Goal: Transaction & Acquisition: Purchase product/service

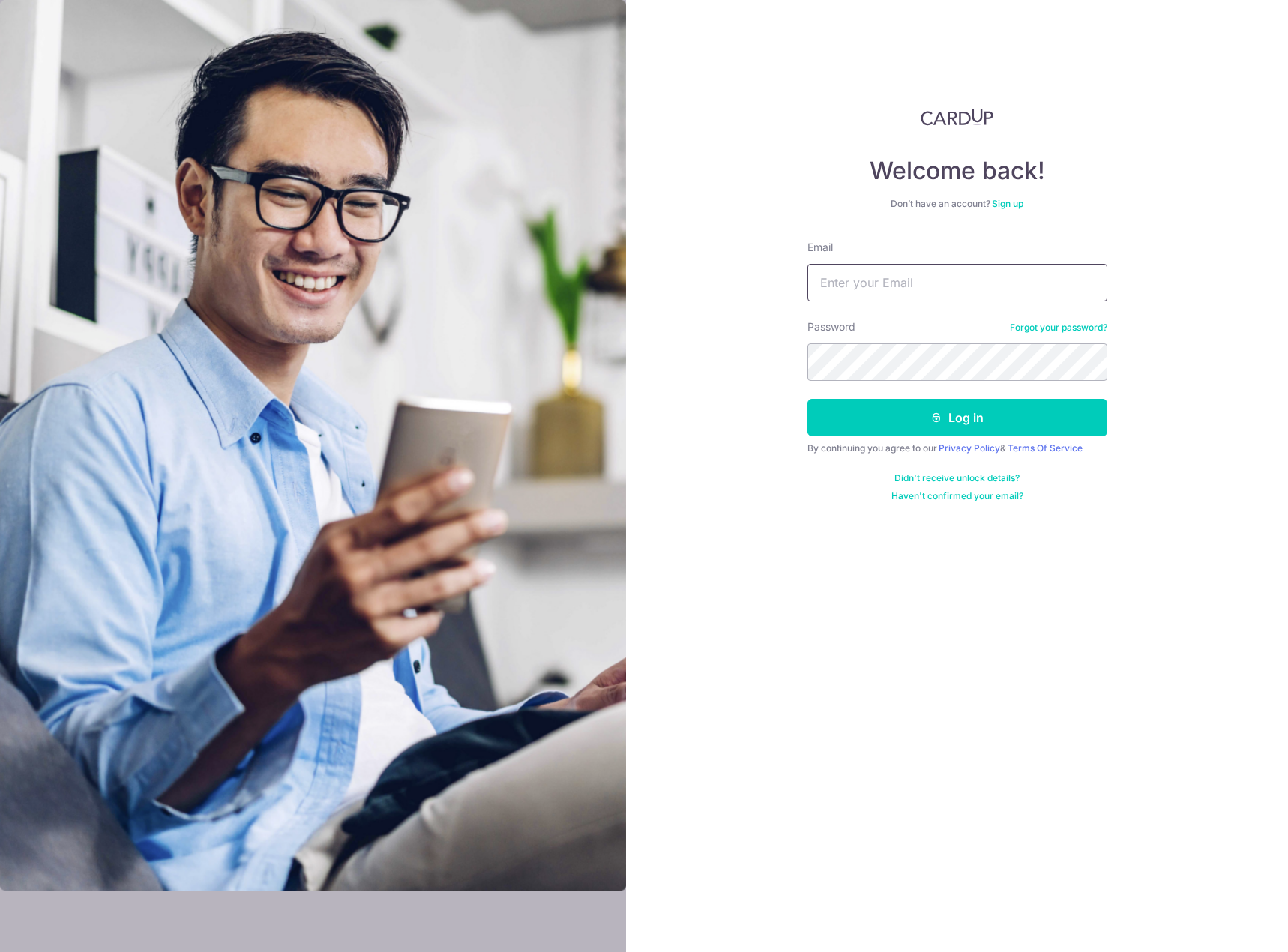
type input "[EMAIL_ADDRESS][DOMAIN_NAME]"
click at [993, 418] on button "Log in" at bounding box center [957, 417] width 300 height 38
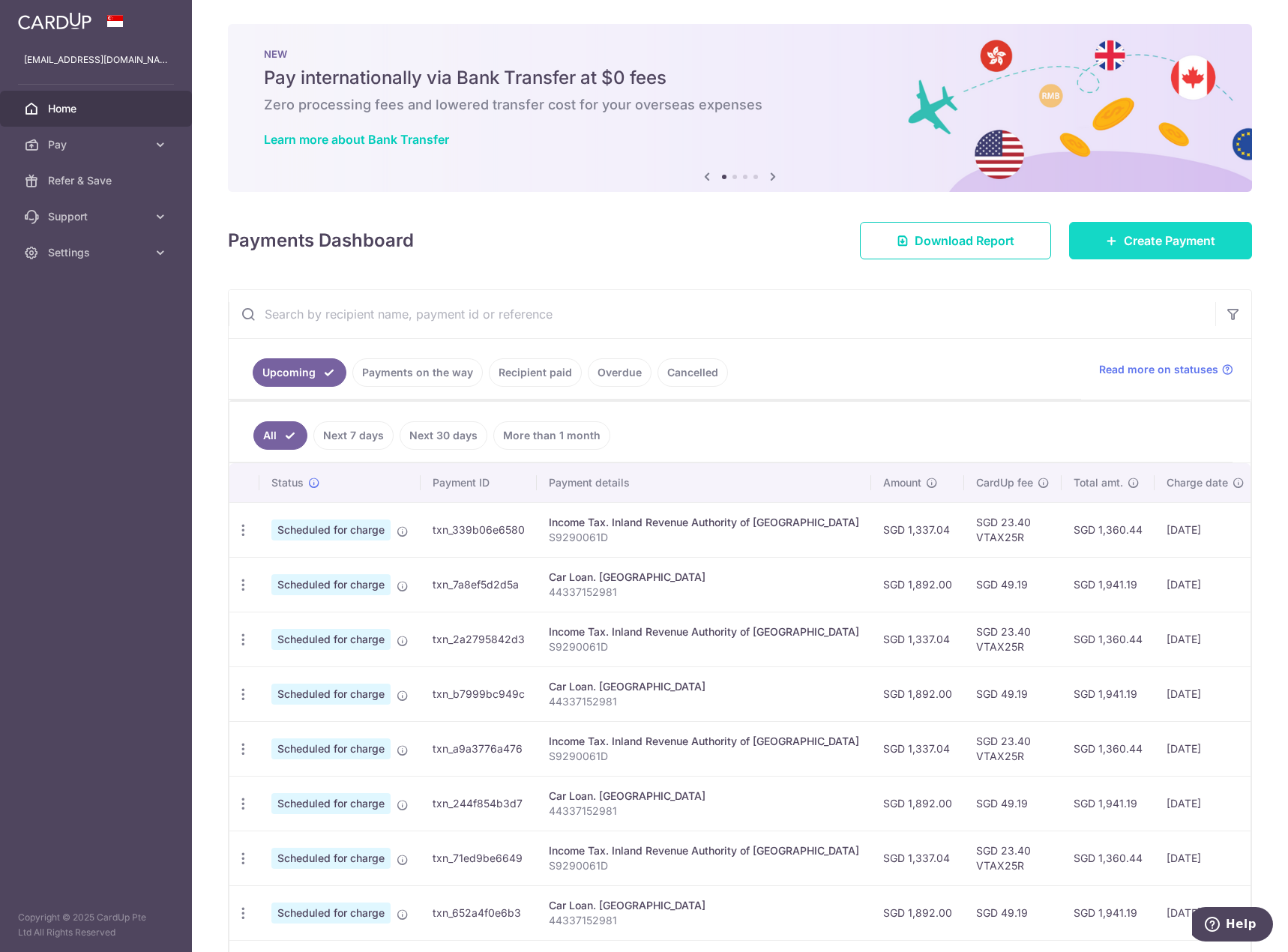
click at [1195, 241] on span "Create Payment" at bounding box center [1170, 240] width 91 height 18
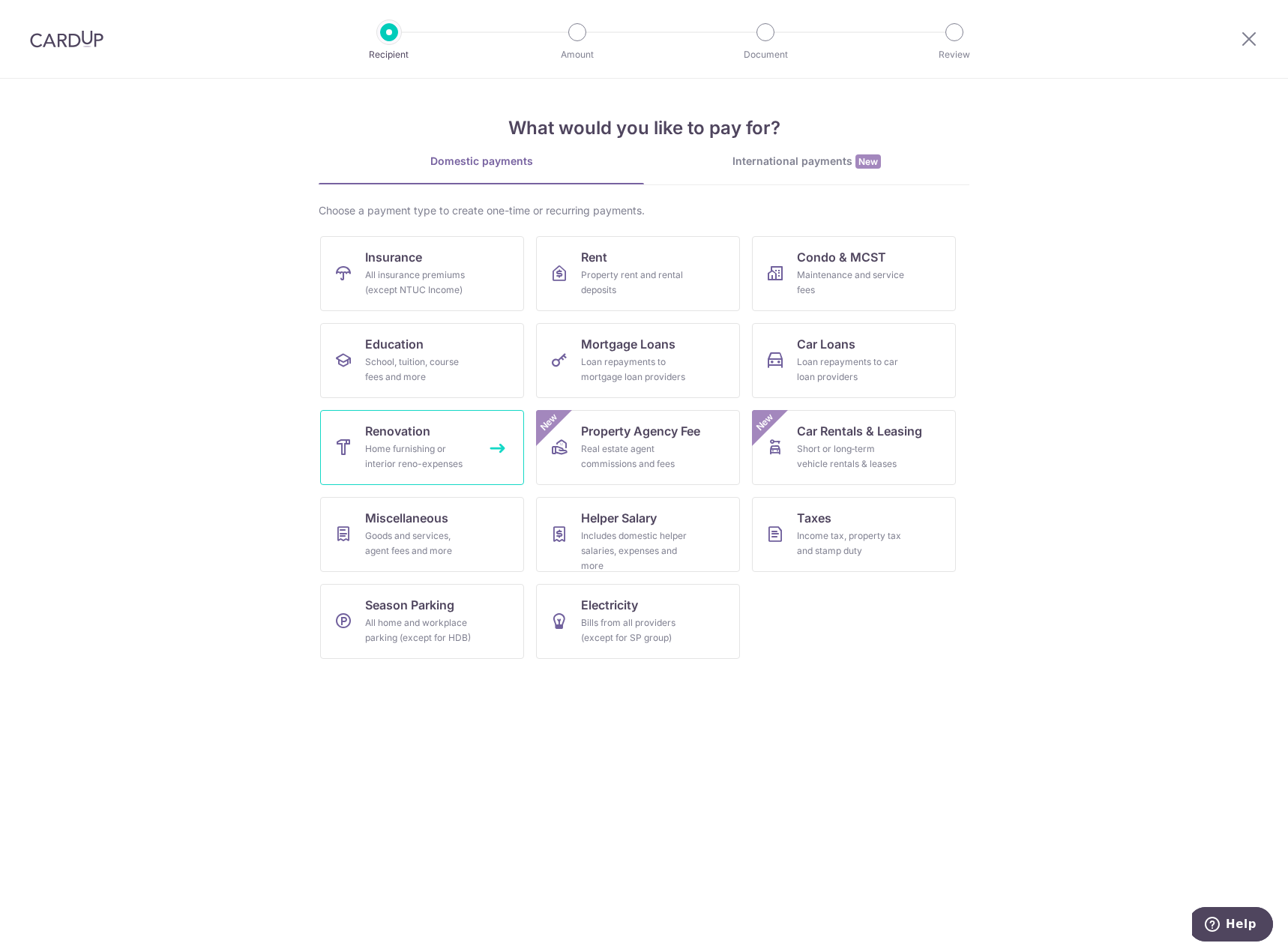
click at [488, 458] on link "Renovation Home furnishing or interior reno-expenses" at bounding box center [422, 448] width 204 height 75
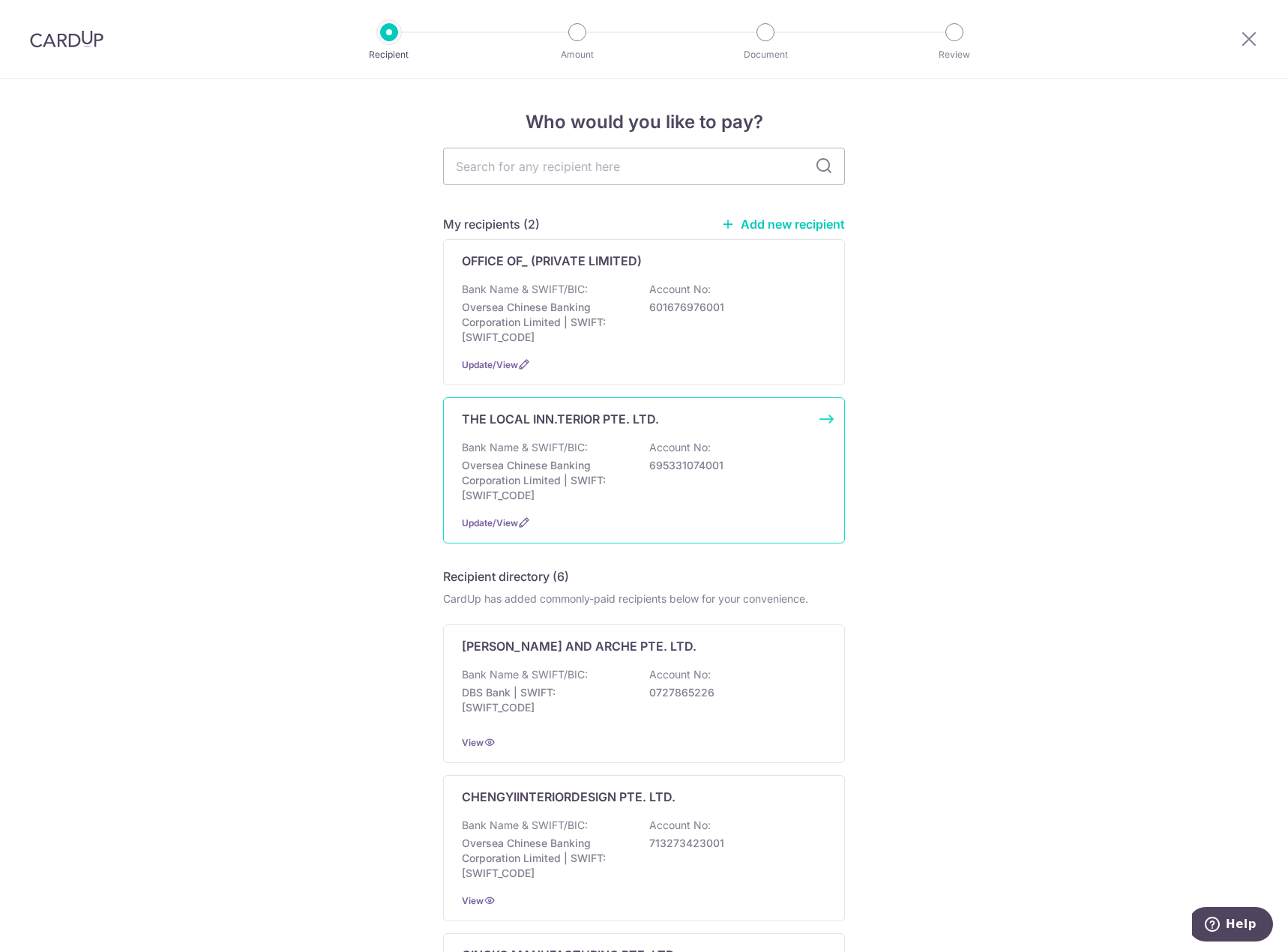
click at [599, 483] on p "Oversea Chinese Banking Corporation Limited | SWIFT: OCBCSGSGXXX" at bounding box center [546, 480] width 168 height 45
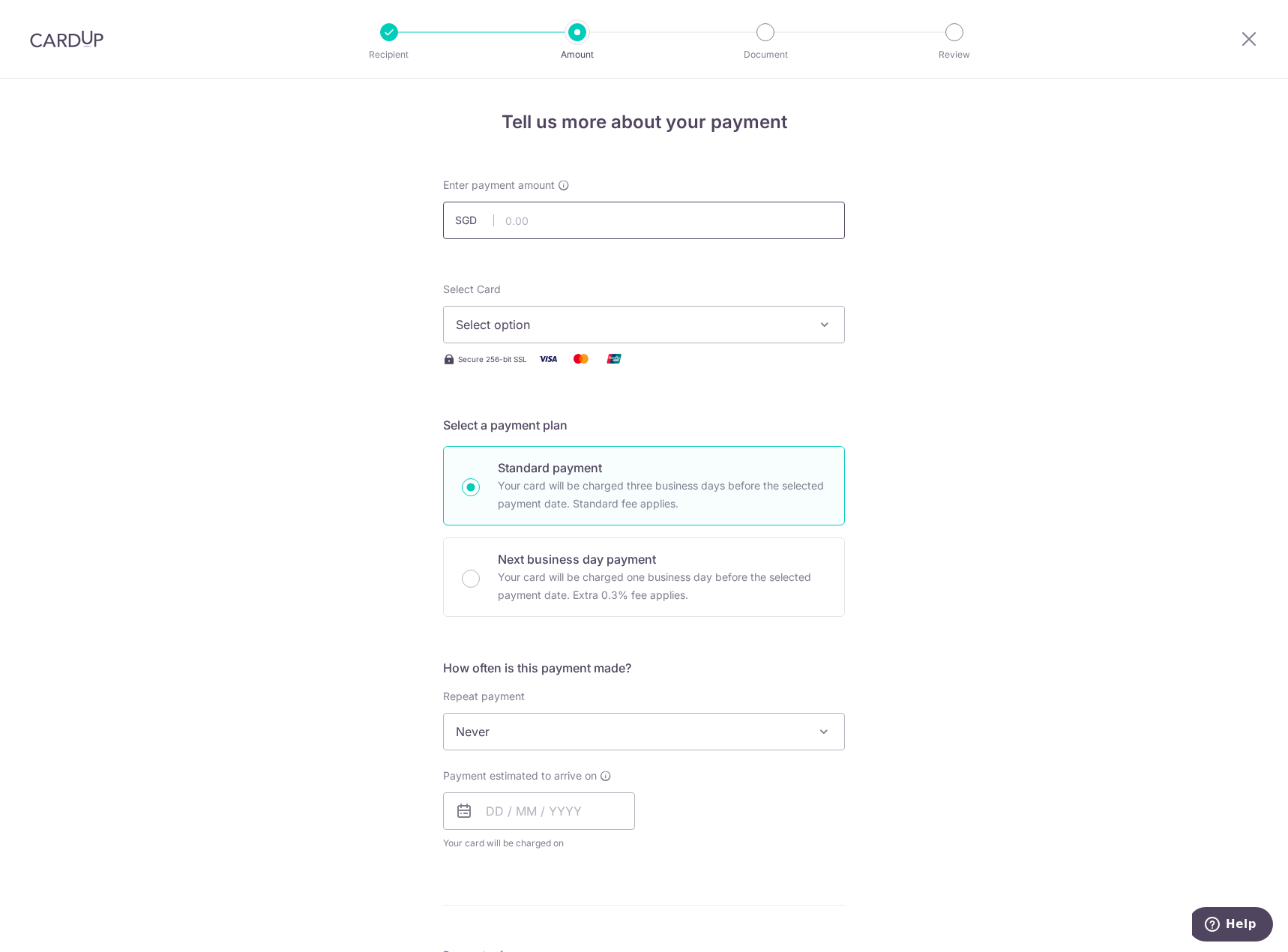
click at [594, 216] on input "text" at bounding box center [644, 220] width 402 height 38
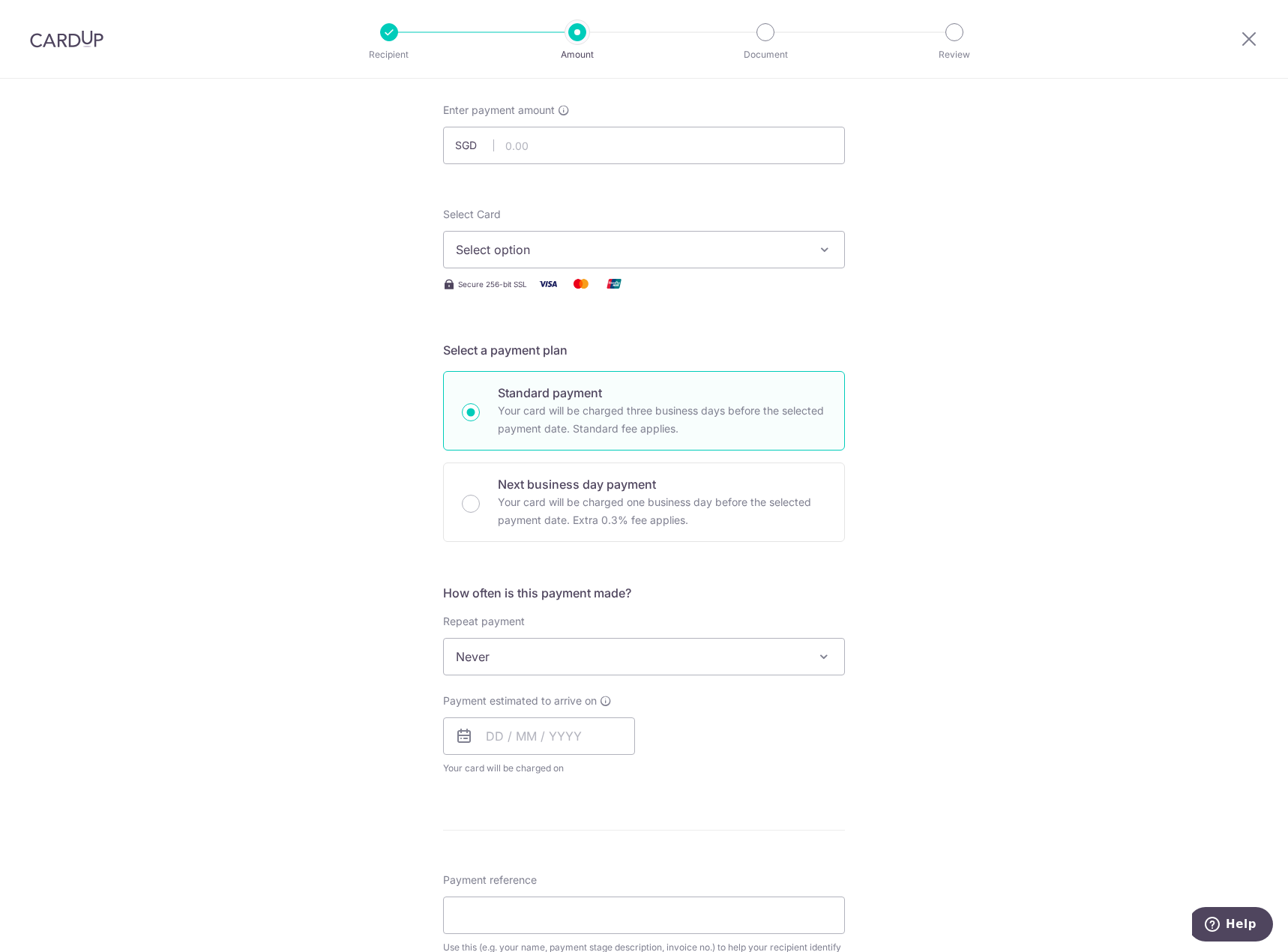
click at [353, 315] on div "Tell us more about your payment Enter payment amount SGD Select Card Select opt…" at bounding box center [644, 732] width 1288 height 1457
click at [632, 145] on input "text" at bounding box center [644, 146] width 402 height 38
click at [604, 141] on input "text" at bounding box center [644, 146] width 402 height 38
type input "800.00"
click at [957, 246] on div "Tell us more about your payment Enter payment amount SGD 800.00 800.00 Select C…" at bounding box center [644, 732] width 1288 height 1457
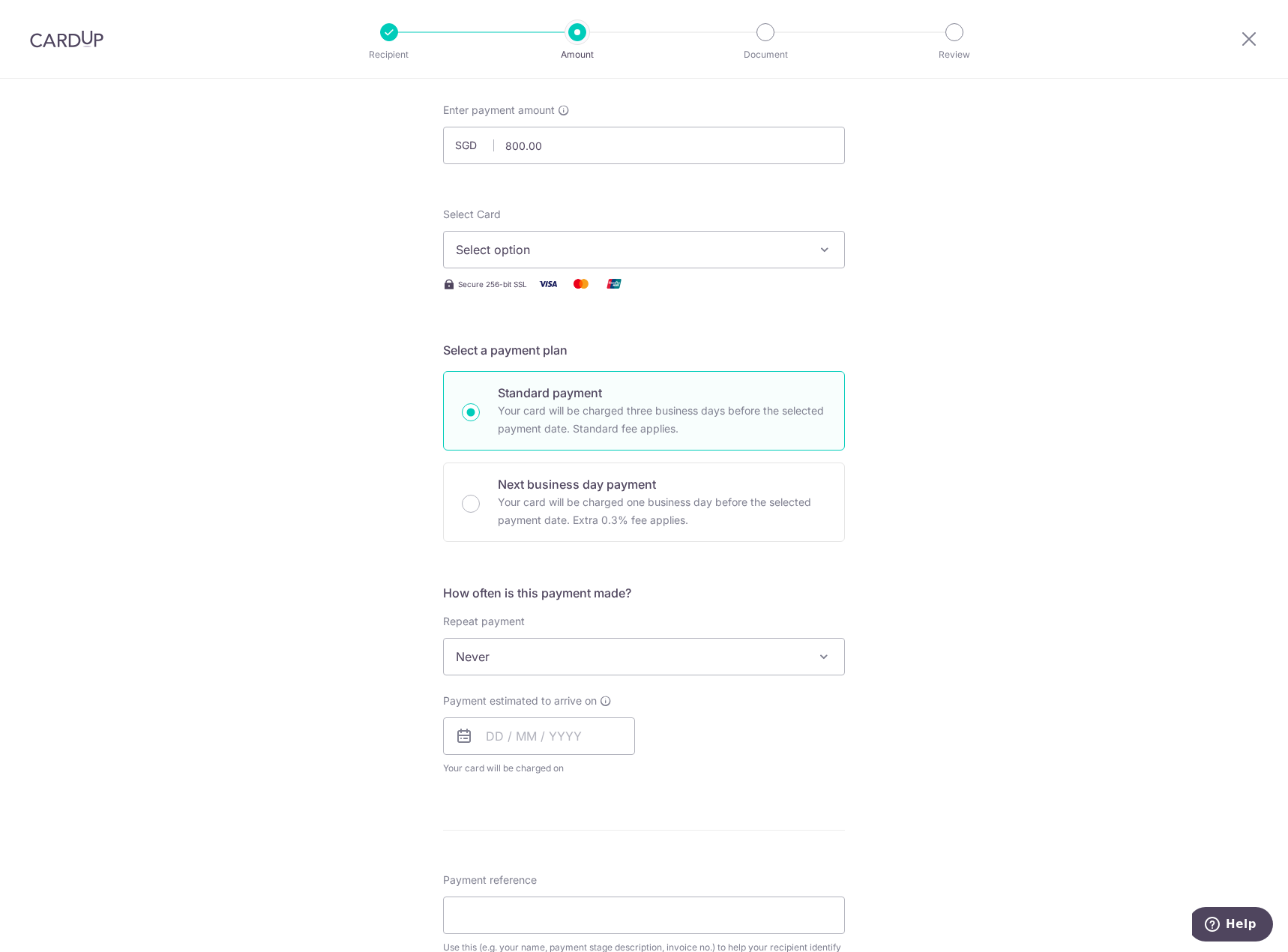
click at [722, 263] on button "Select option" at bounding box center [644, 249] width 402 height 38
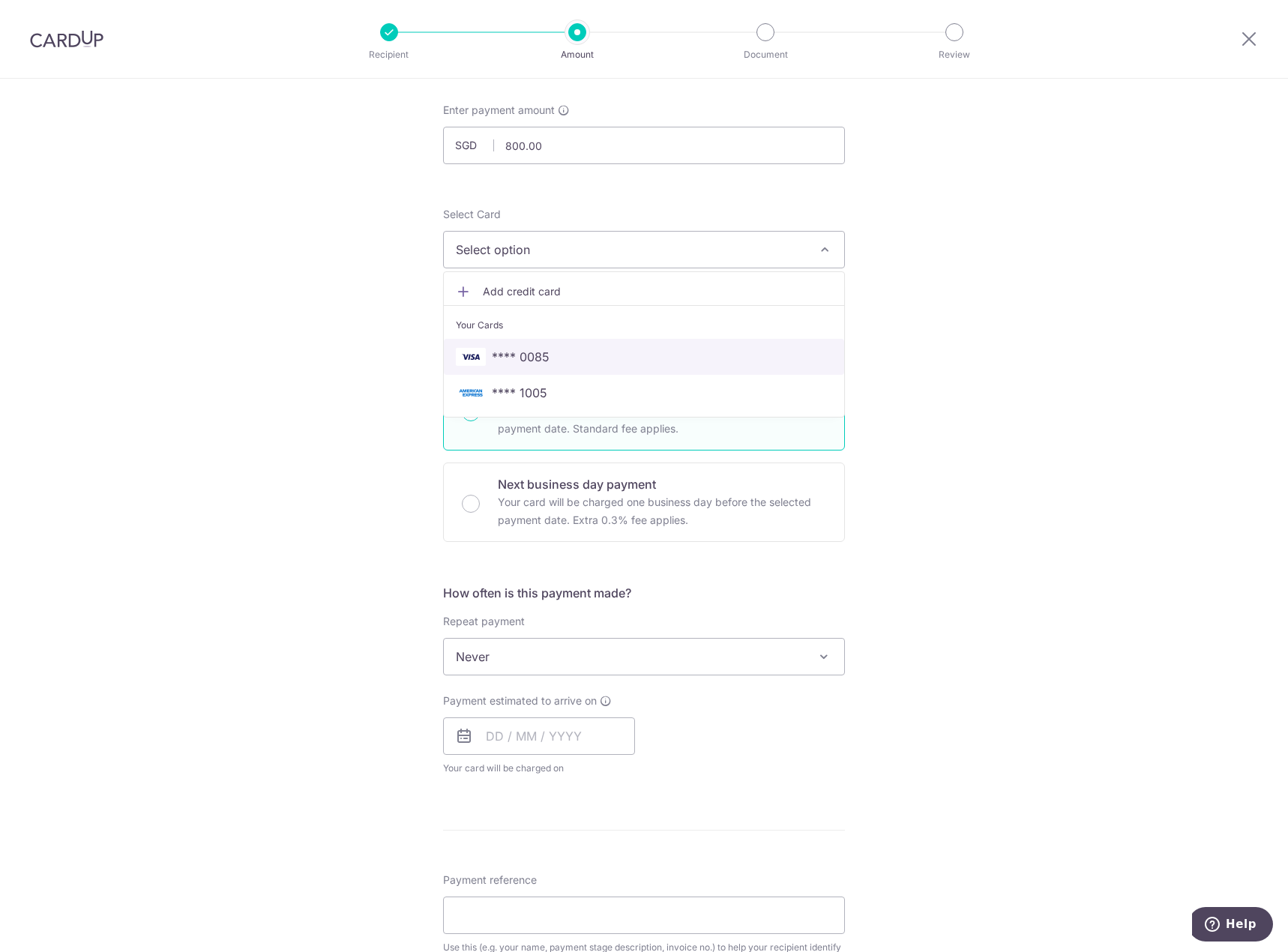
click at [660, 356] on span "**** 0085" at bounding box center [644, 357] width 376 height 18
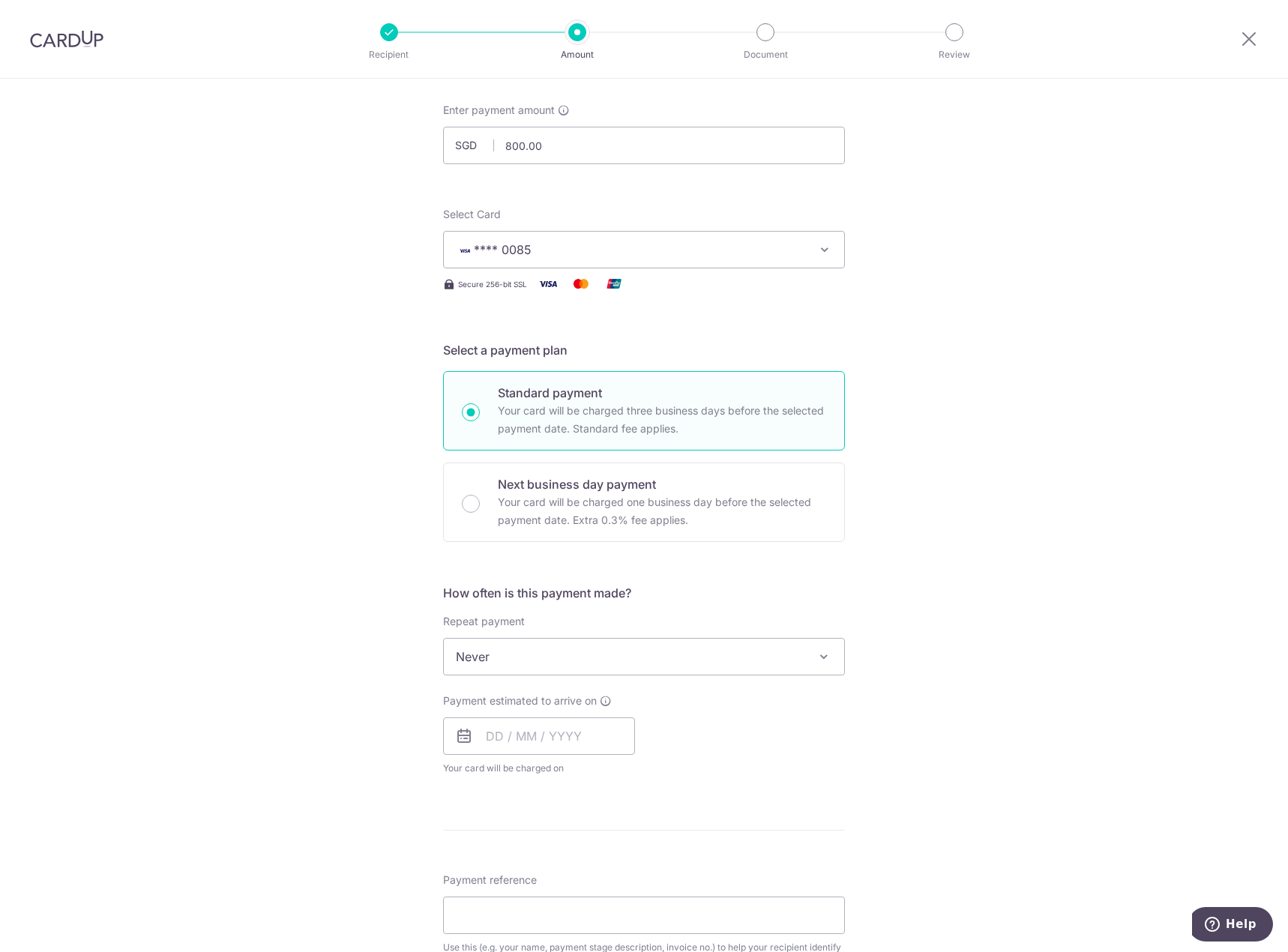
click at [944, 361] on div "Tell us more about your payment Enter payment amount SGD 800.00 800.00 Select C…" at bounding box center [644, 732] width 1288 height 1457
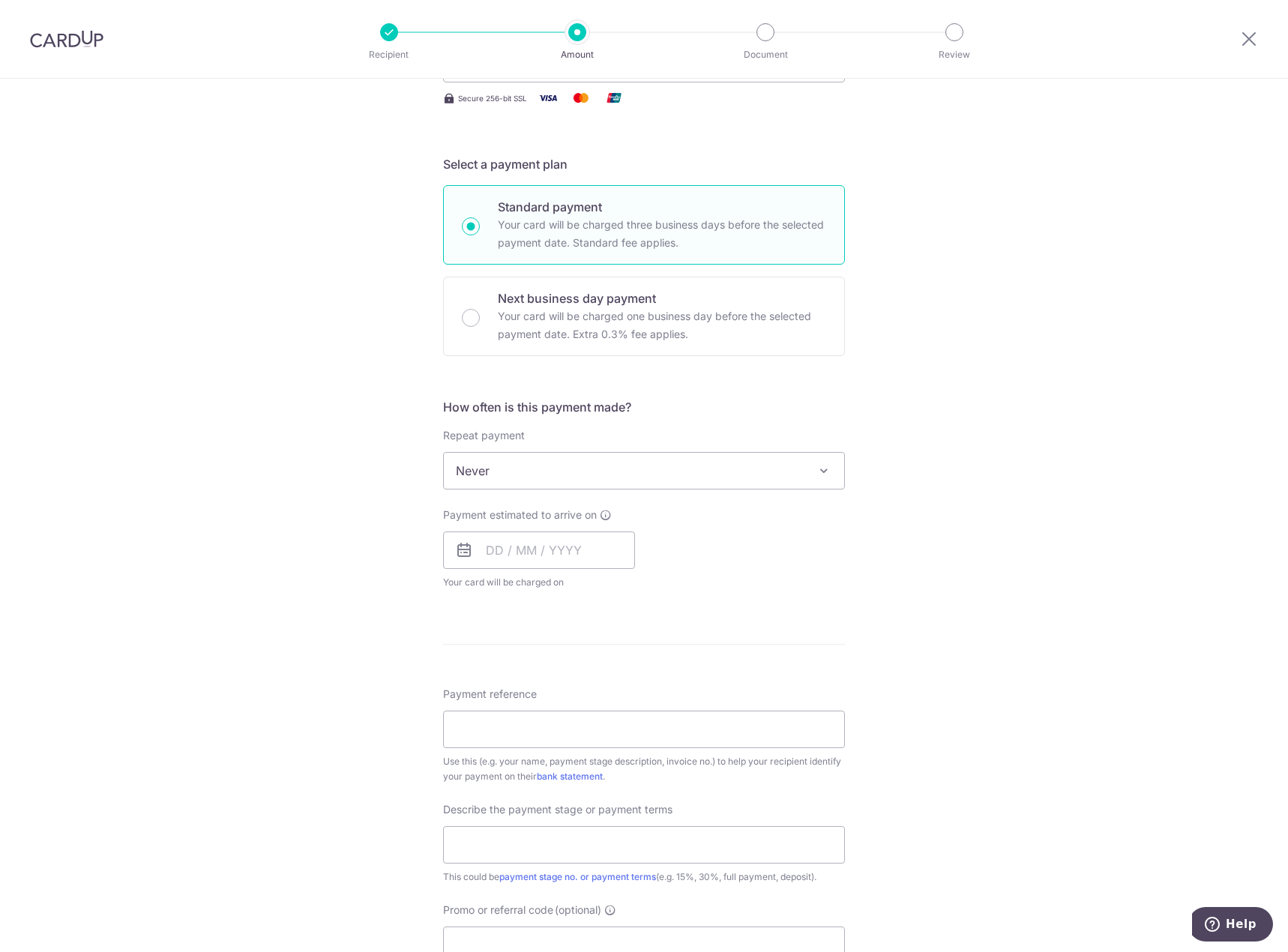
scroll to position [375, 0]
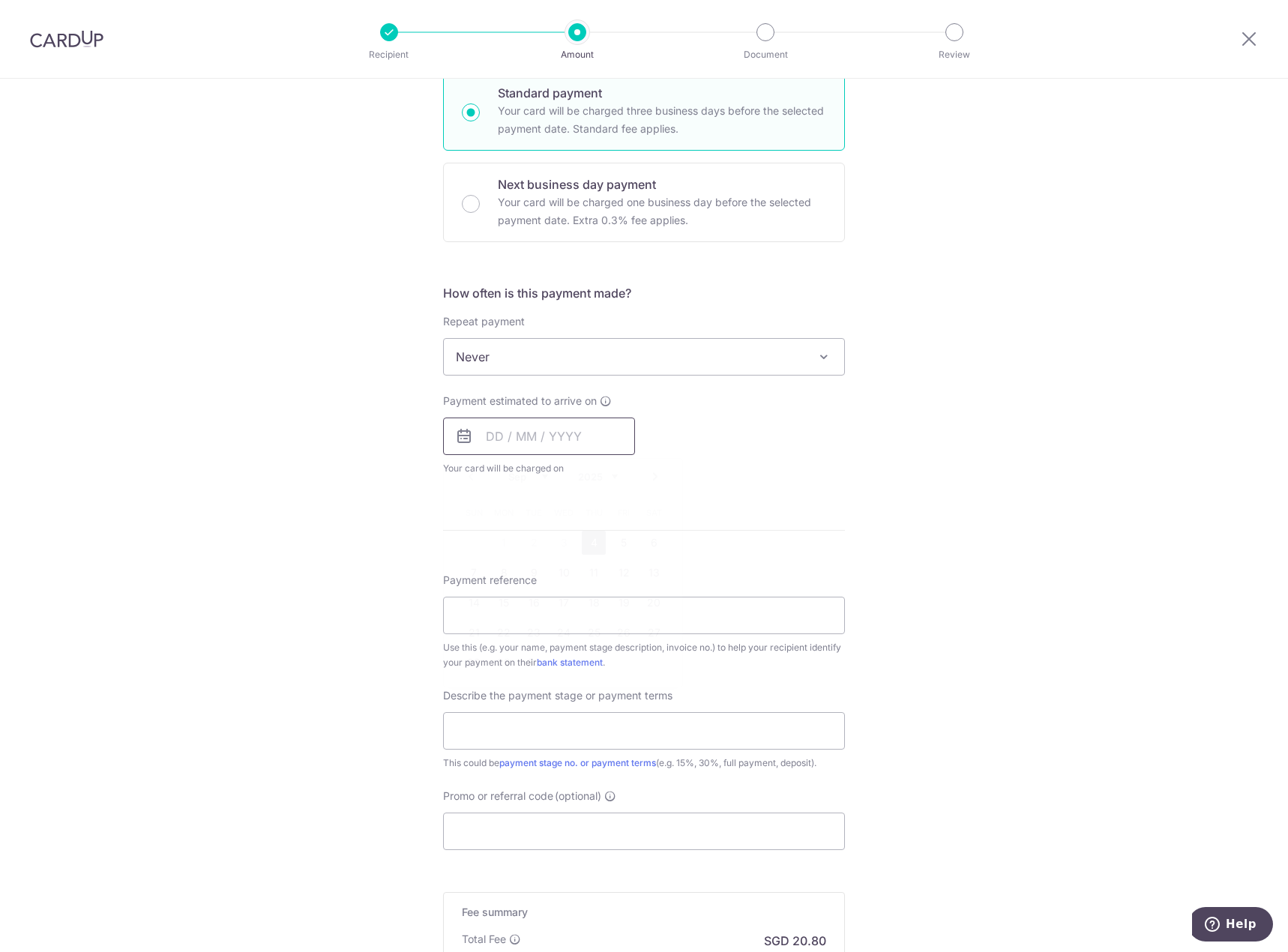
click at [560, 426] on input "text" at bounding box center [539, 436] width 192 height 38
click at [597, 553] on link "4" at bounding box center [594, 543] width 24 height 24
type input "[DATE]"
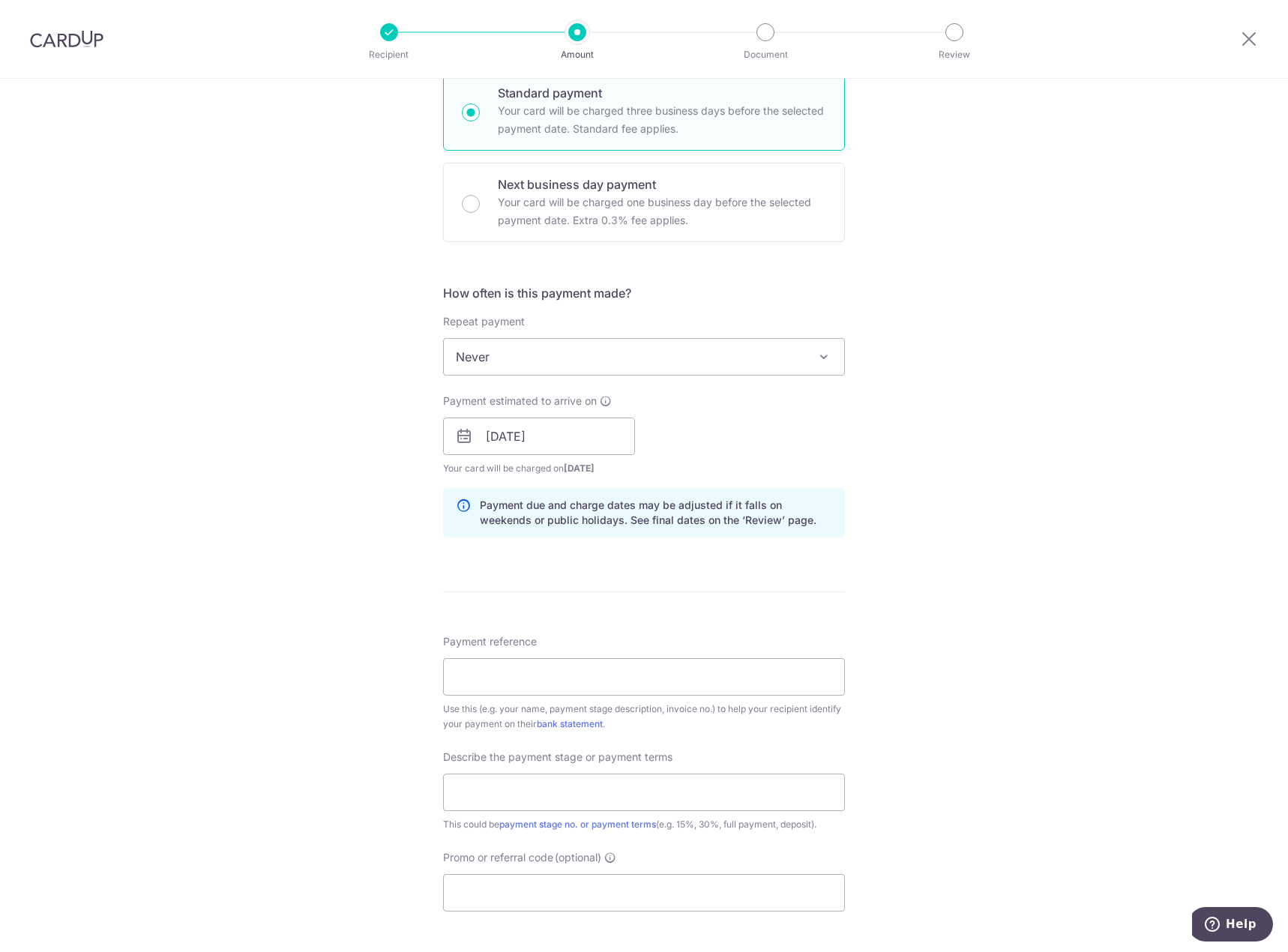
drag, startPoint x: 951, startPoint y: 566, endPoint x: 915, endPoint y: 586, distance: 41.2
click at [951, 566] on div "Tell us more about your payment Enter payment amount SGD 800.00 800.00 Select C…" at bounding box center [644, 463] width 1288 height 1518
click at [706, 688] on input "Payment reference" at bounding box center [644, 677] width 402 height 38
type input "R1 AL 120124 D"
click at [188, 492] on div "Tell us more about your payment Enter payment amount SGD 800.00 800.00 Select C…" at bounding box center [644, 463] width 1288 height 1518
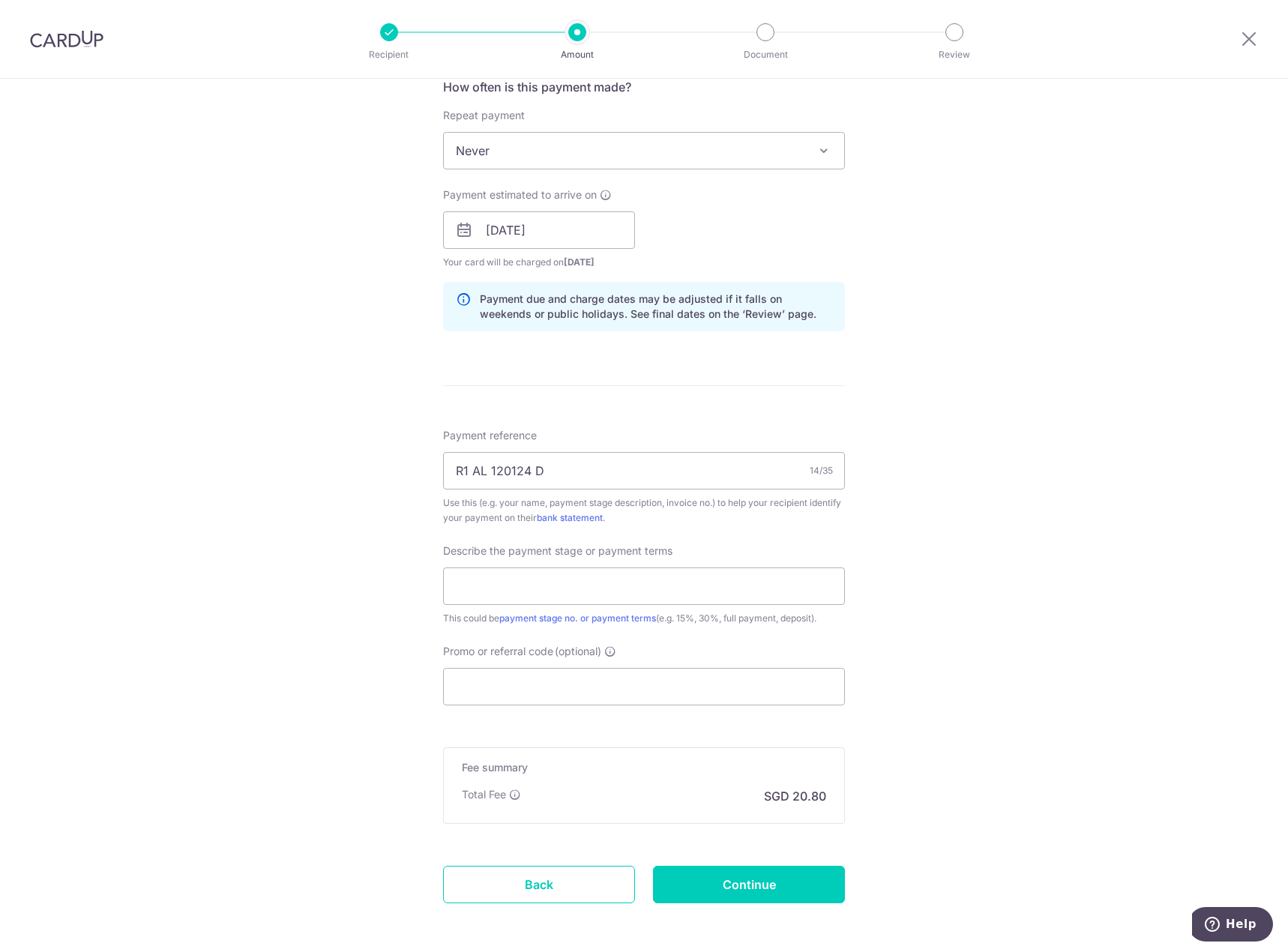
scroll to position [645, 0]
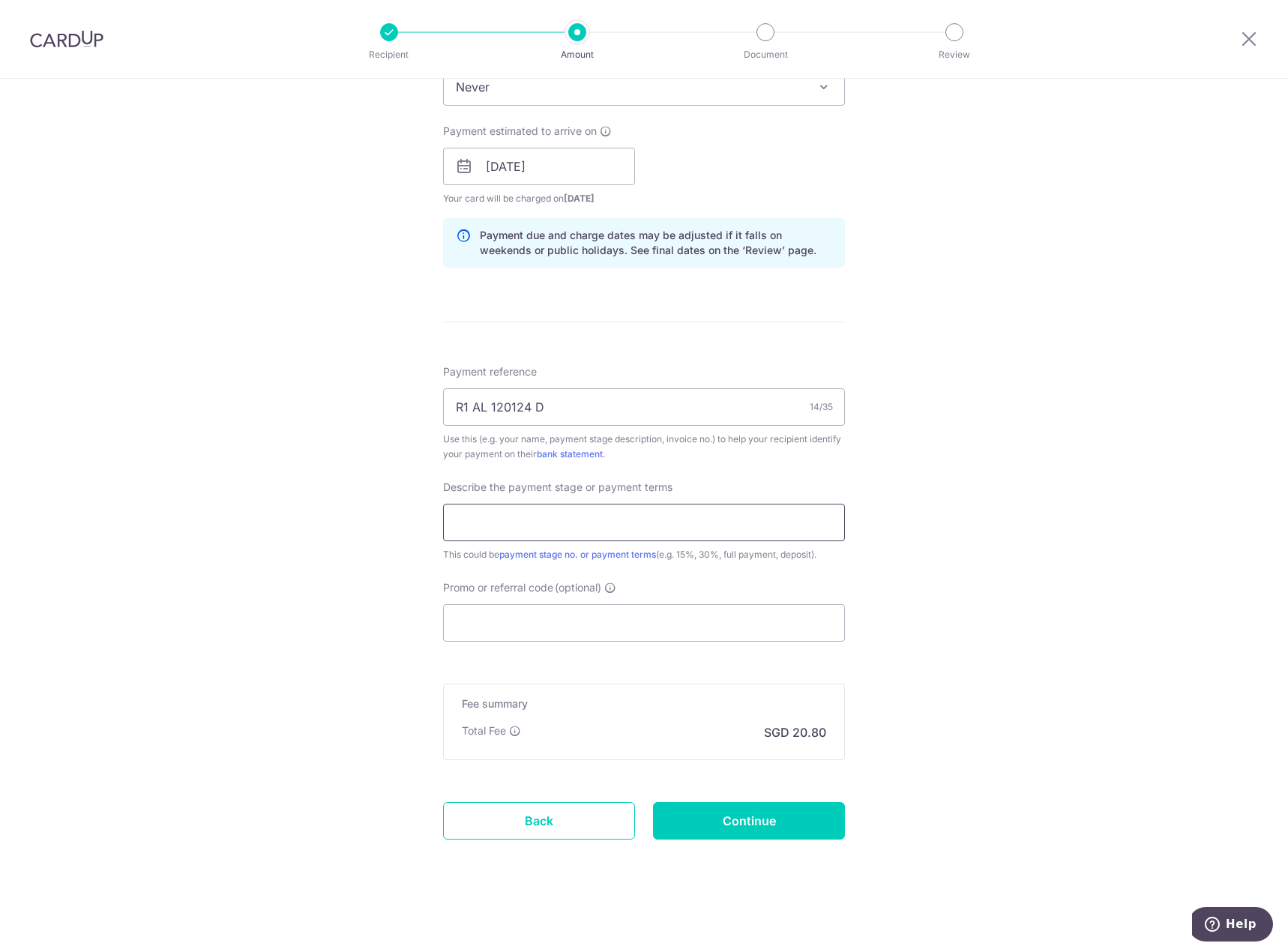
click at [530, 529] on input "text" at bounding box center [644, 522] width 402 height 38
type input "Variation Order 2"
click at [359, 657] on div "Tell us more about your payment Enter payment amount SGD 800.00 800.00 Select C…" at bounding box center [644, 193] width 1288 height 1518
click at [682, 632] on input "Promo or referral code (optional)" at bounding box center [644, 622] width 402 height 38
paste input "OFF225"
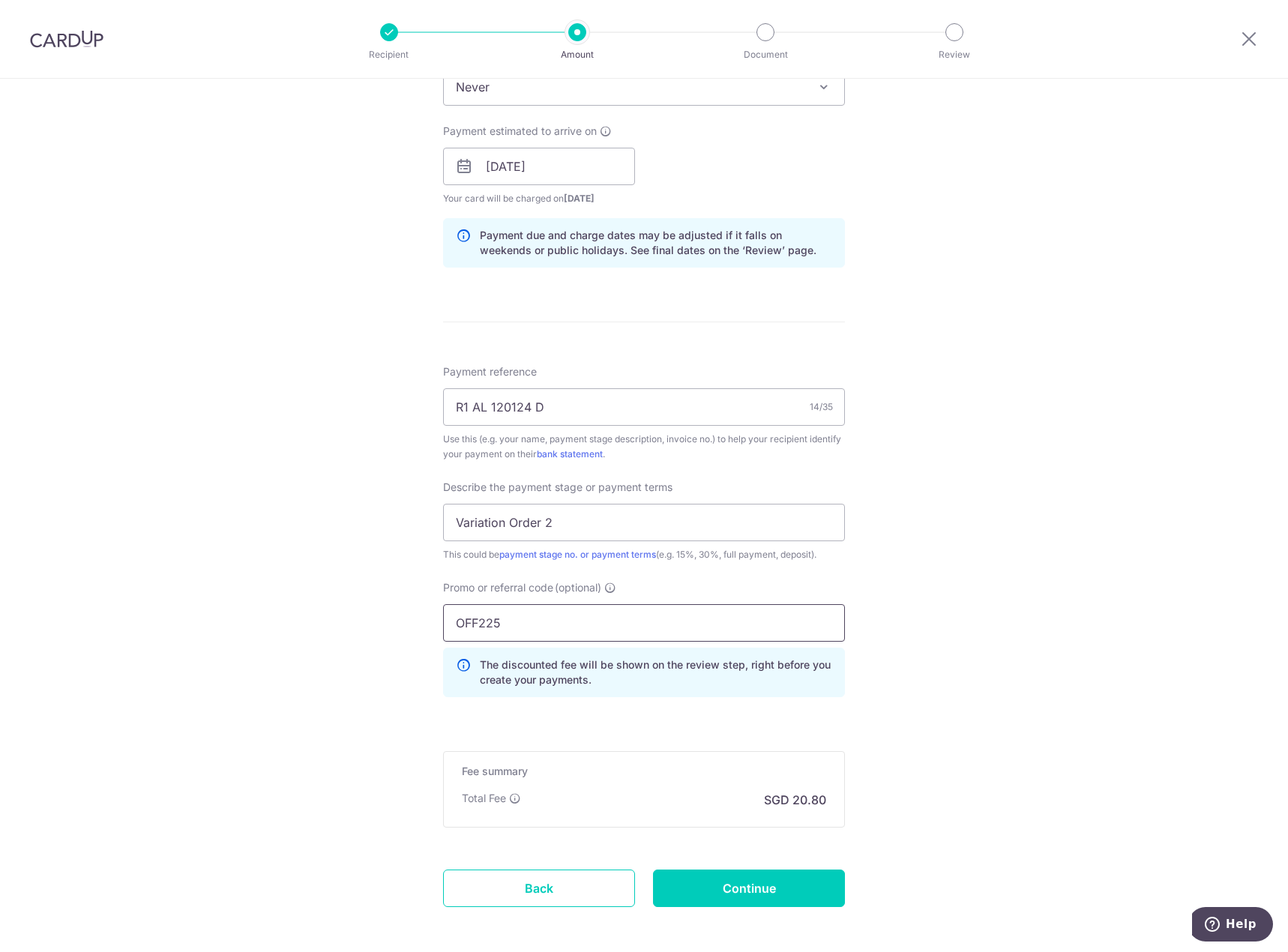
type input "OFF225"
click at [995, 606] on div "Tell us more about your payment Enter payment amount SGD 800.00 800.00 Select C…" at bounding box center [644, 226] width 1288 height 1586
click at [784, 890] on input "Continue" at bounding box center [749, 888] width 192 height 38
type input "Create Schedule"
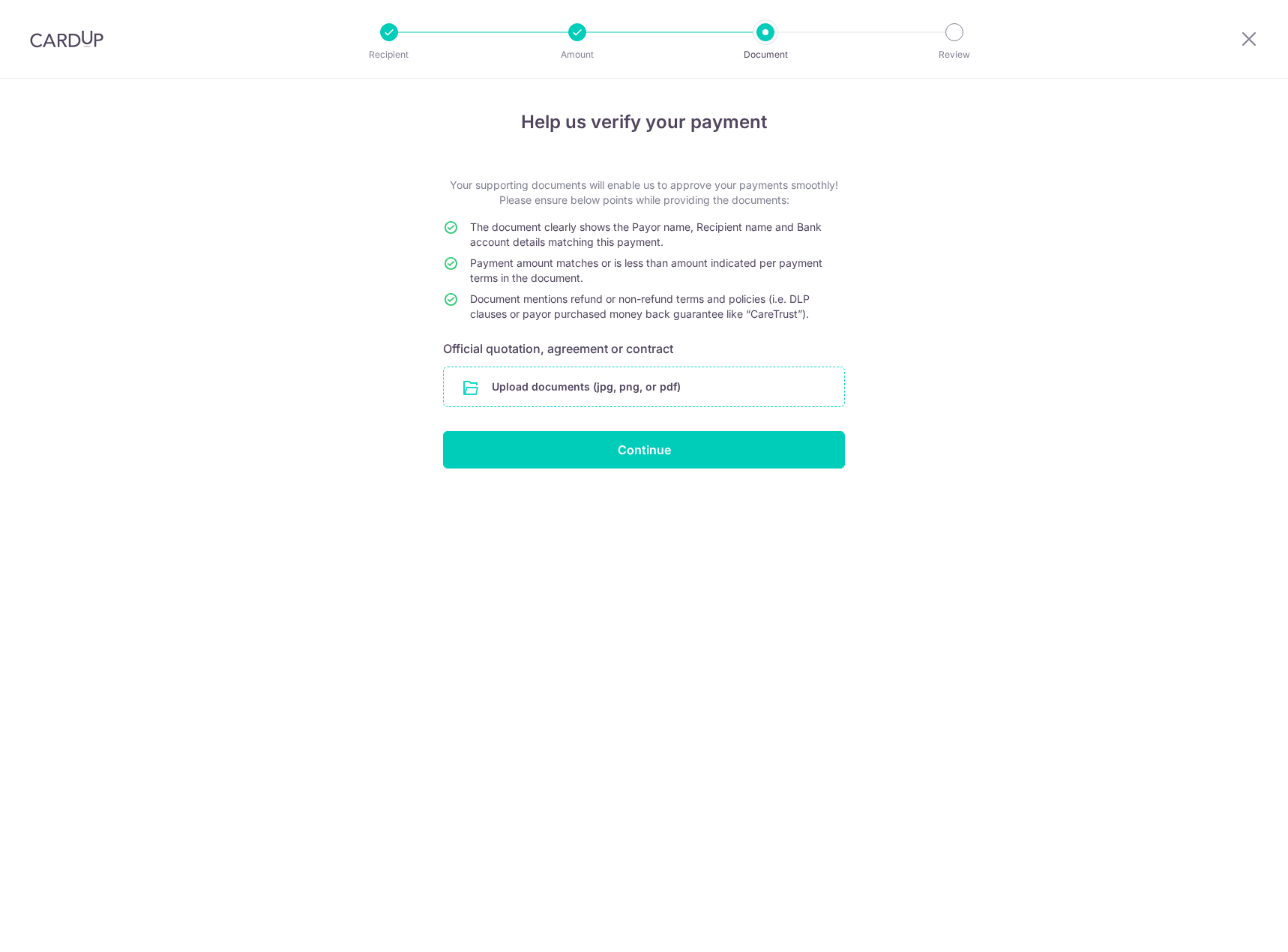
click at [686, 387] on input "file" at bounding box center [644, 387] width 401 height 39
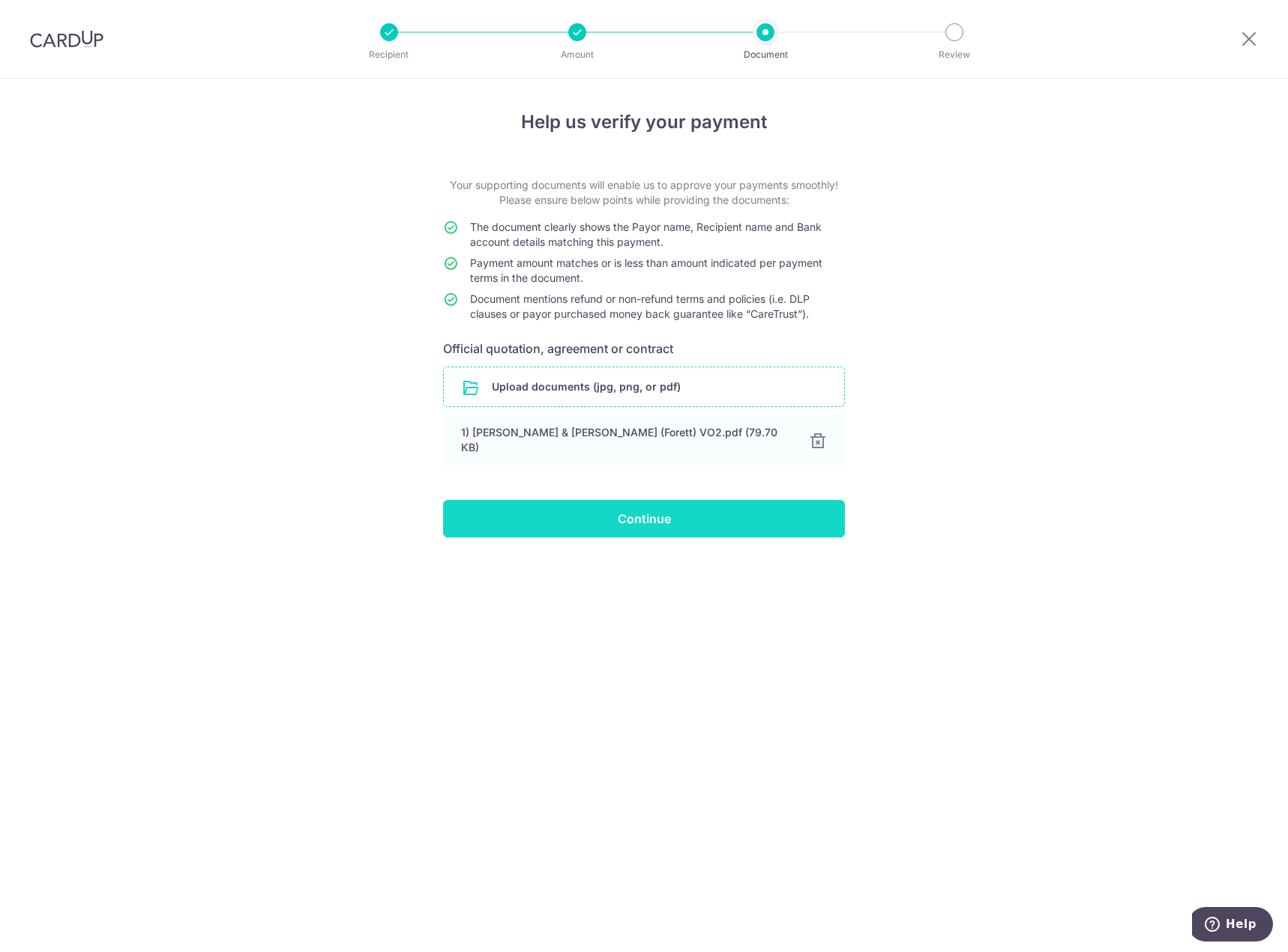
click at [786, 516] on input "Continue" at bounding box center [644, 519] width 402 height 38
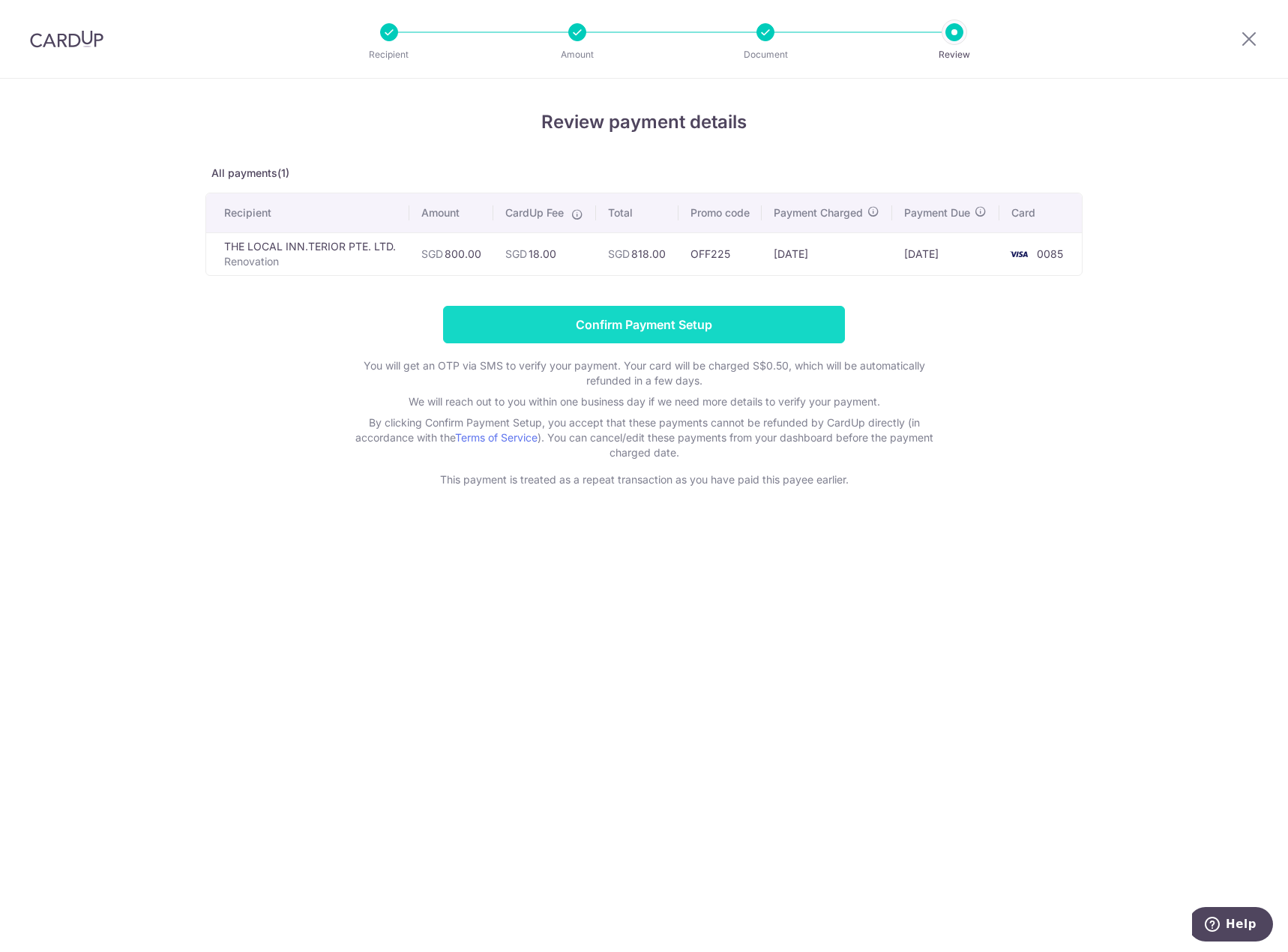
click at [765, 344] on input "Confirm Payment Setup" at bounding box center [644, 324] width 402 height 38
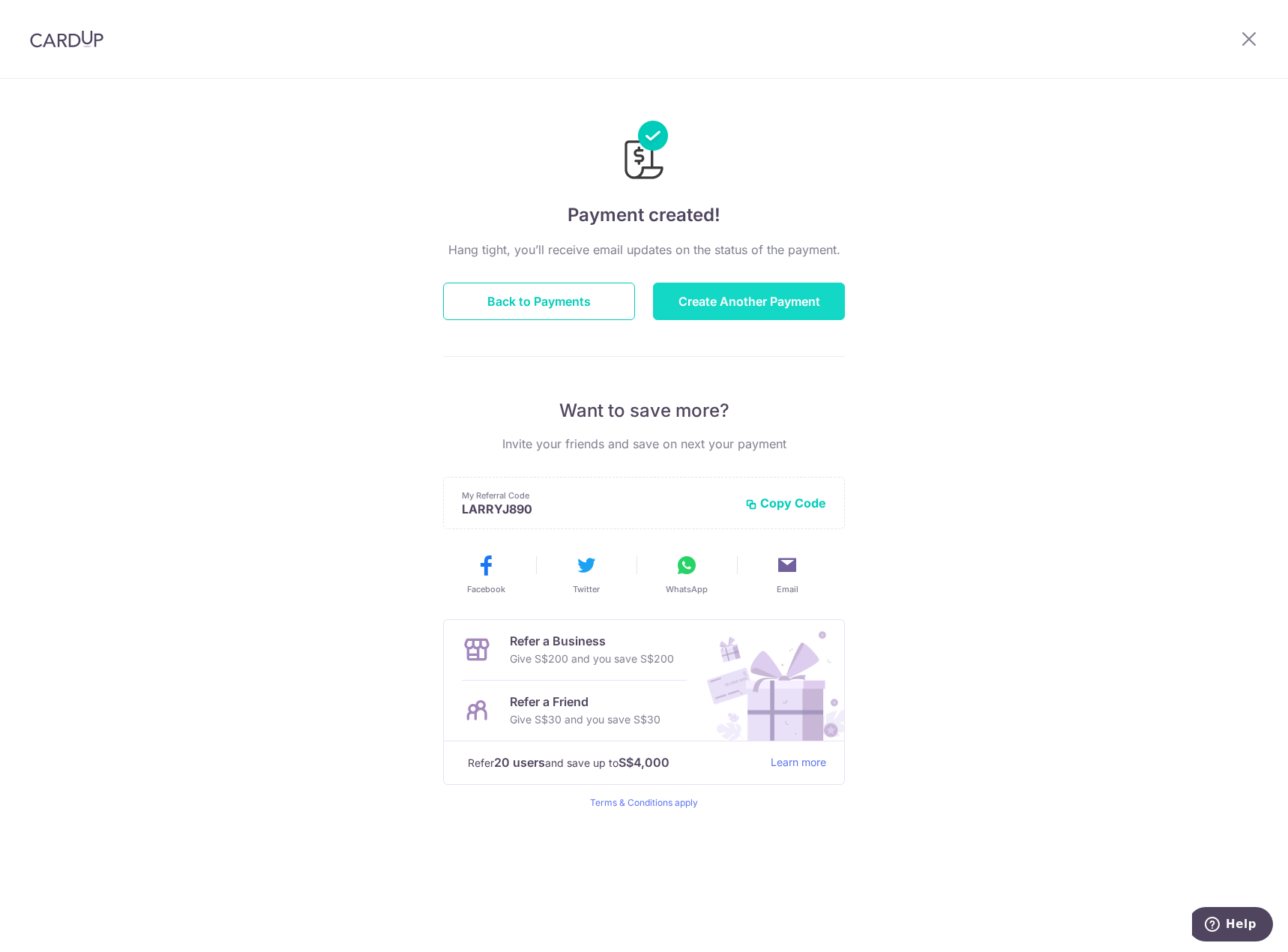
click at [715, 313] on button "Create Another Payment" at bounding box center [749, 301] width 192 height 38
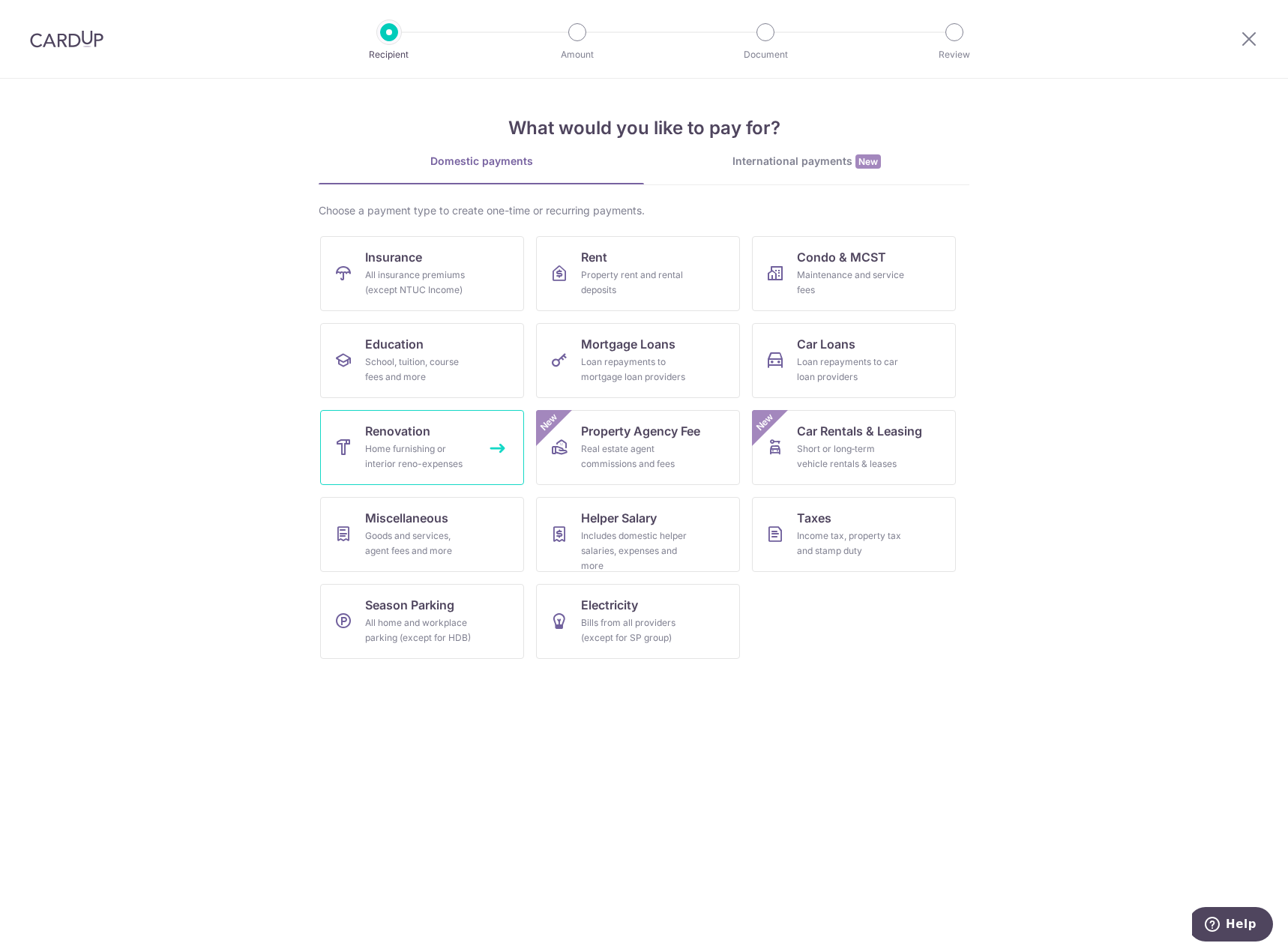
click at [436, 445] on div "Home furnishing or interior reno-expenses" at bounding box center [419, 457] width 108 height 30
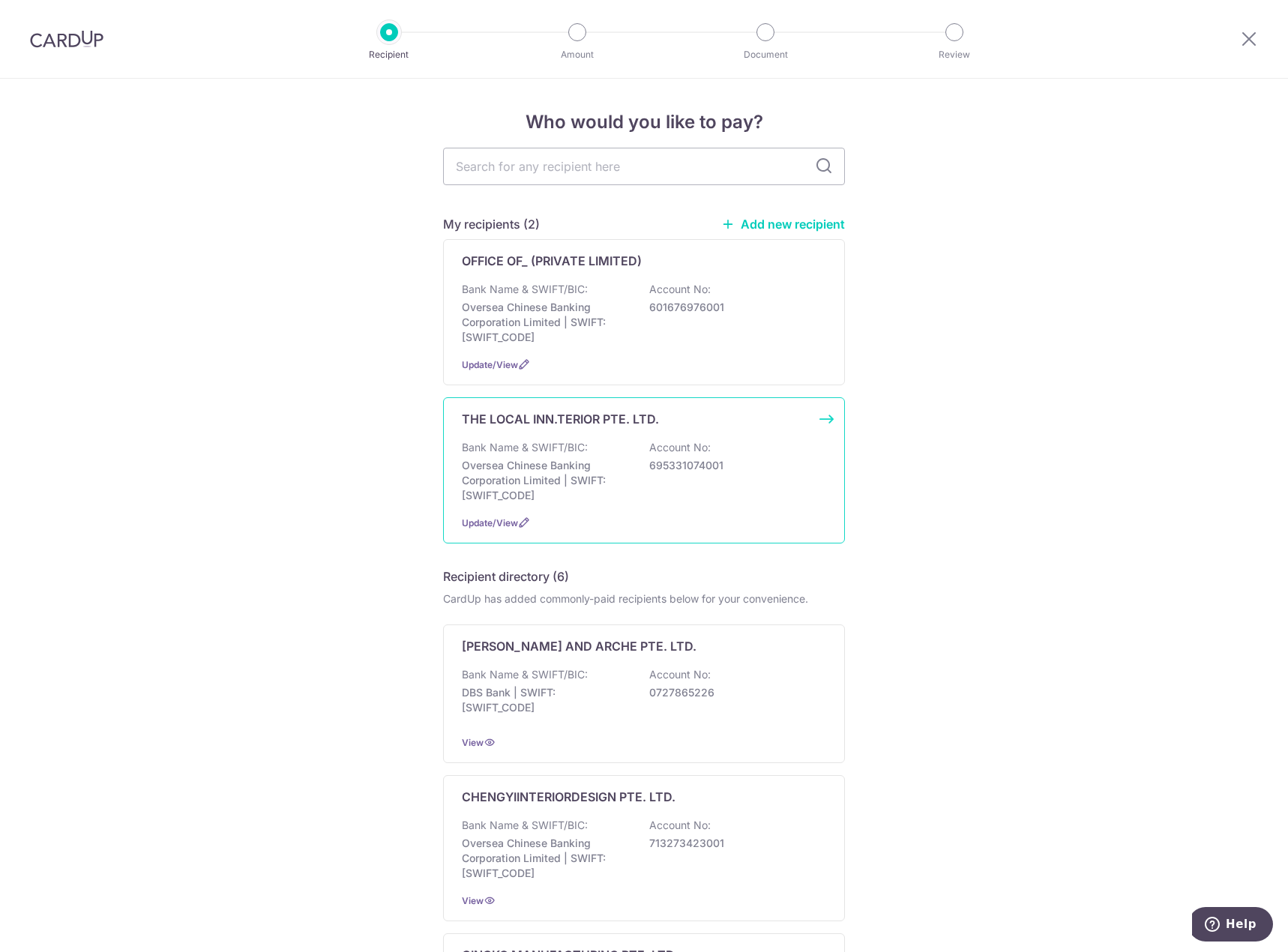
click at [643, 444] on div "Bank Name & SWIFT/BIC: Oversea Chinese Banking Corporation Limited | SWIFT: OCB…" at bounding box center [644, 472] width 365 height 63
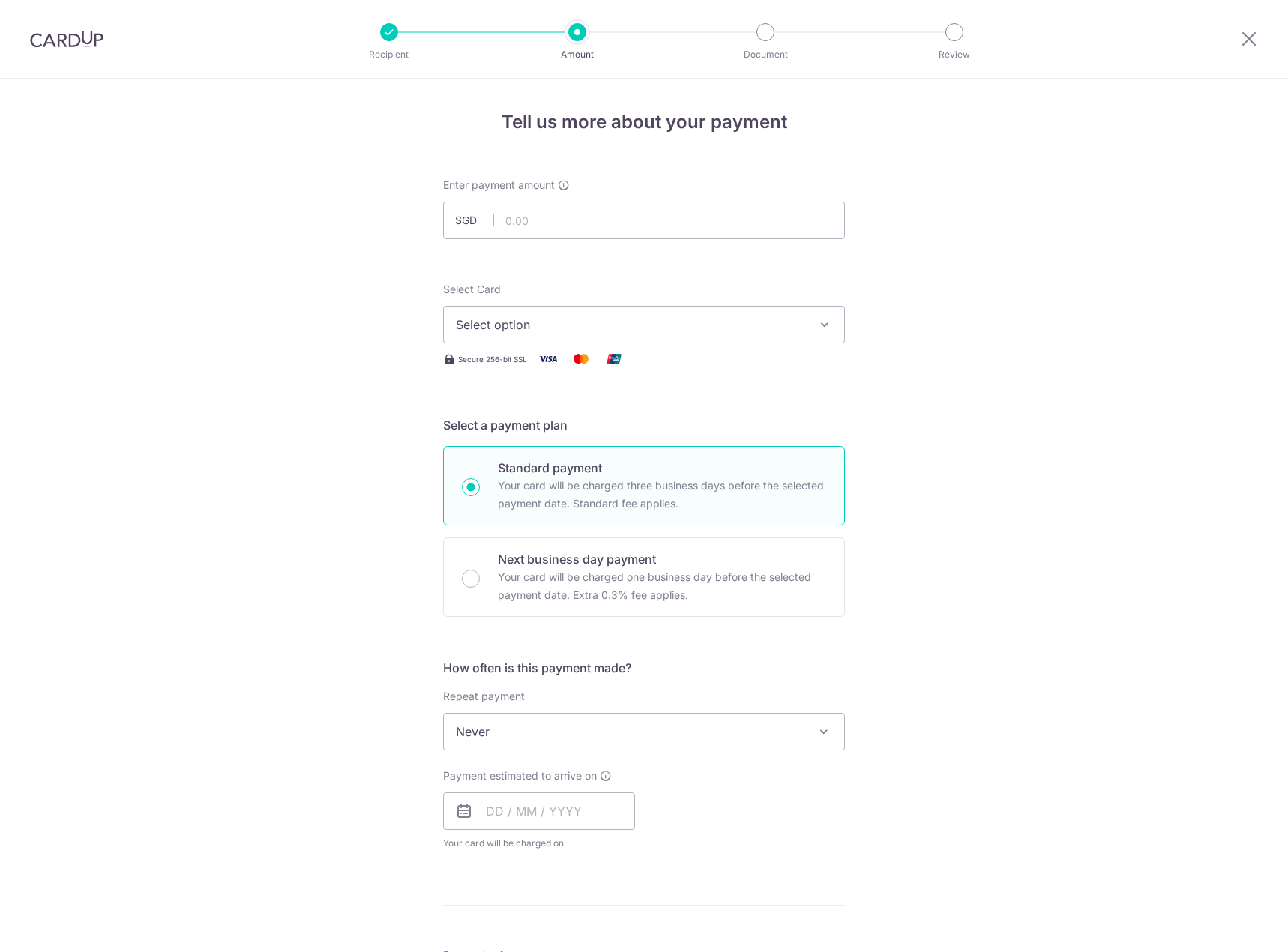
click at [566, 215] on input "text" at bounding box center [644, 220] width 402 height 38
type input "3,050.00"
click at [905, 364] on div "Tell us more about your payment Enter payment amount SGD 3,050.00 3050.00 Selec…" at bounding box center [644, 807] width 1288 height 1457
click at [622, 315] on button "Select option" at bounding box center [644, 324] width 402 height 38
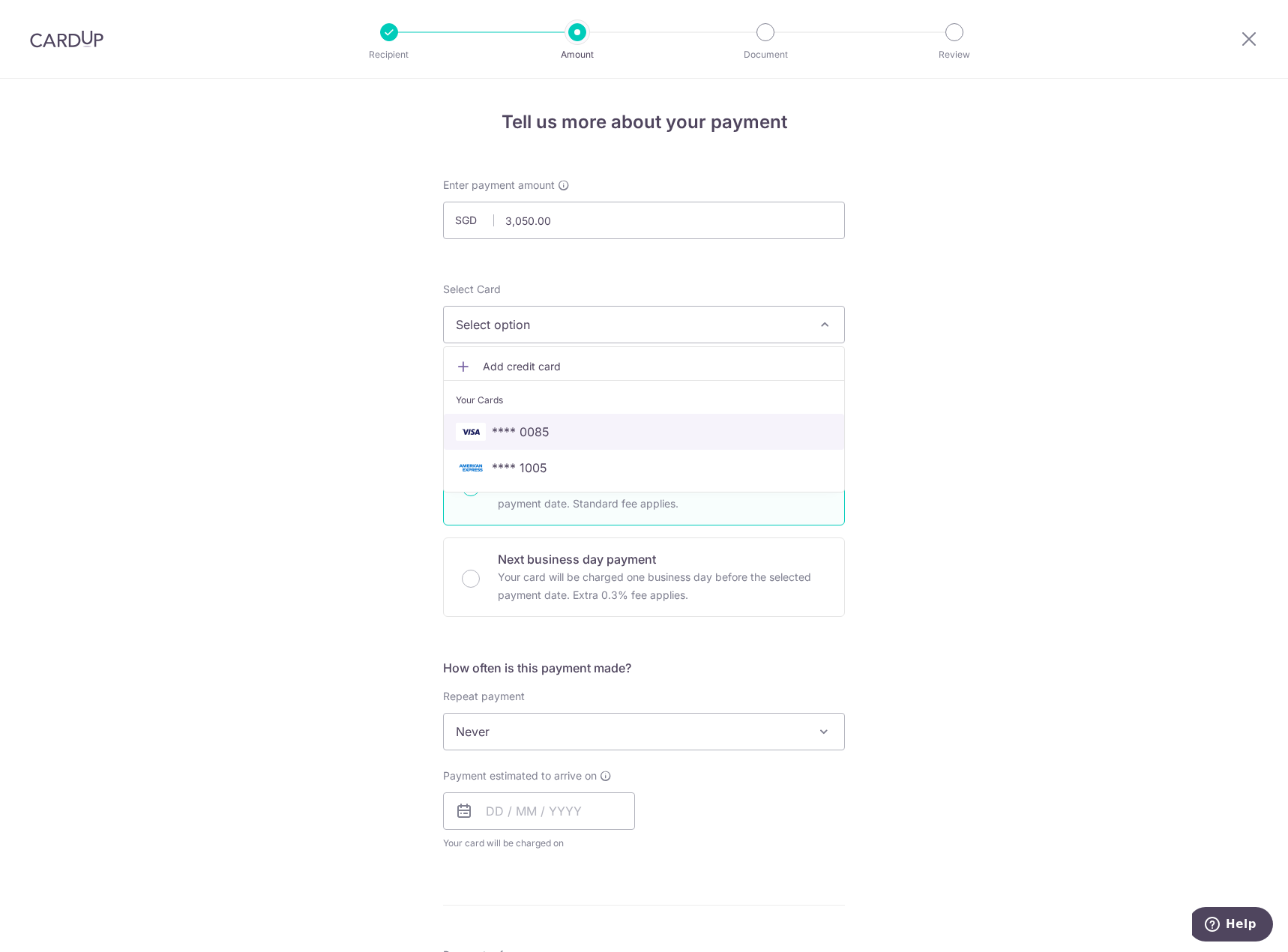
click at [602, 423] on link "**** 0085" at bounding box center [644, 431] width 401 height 36
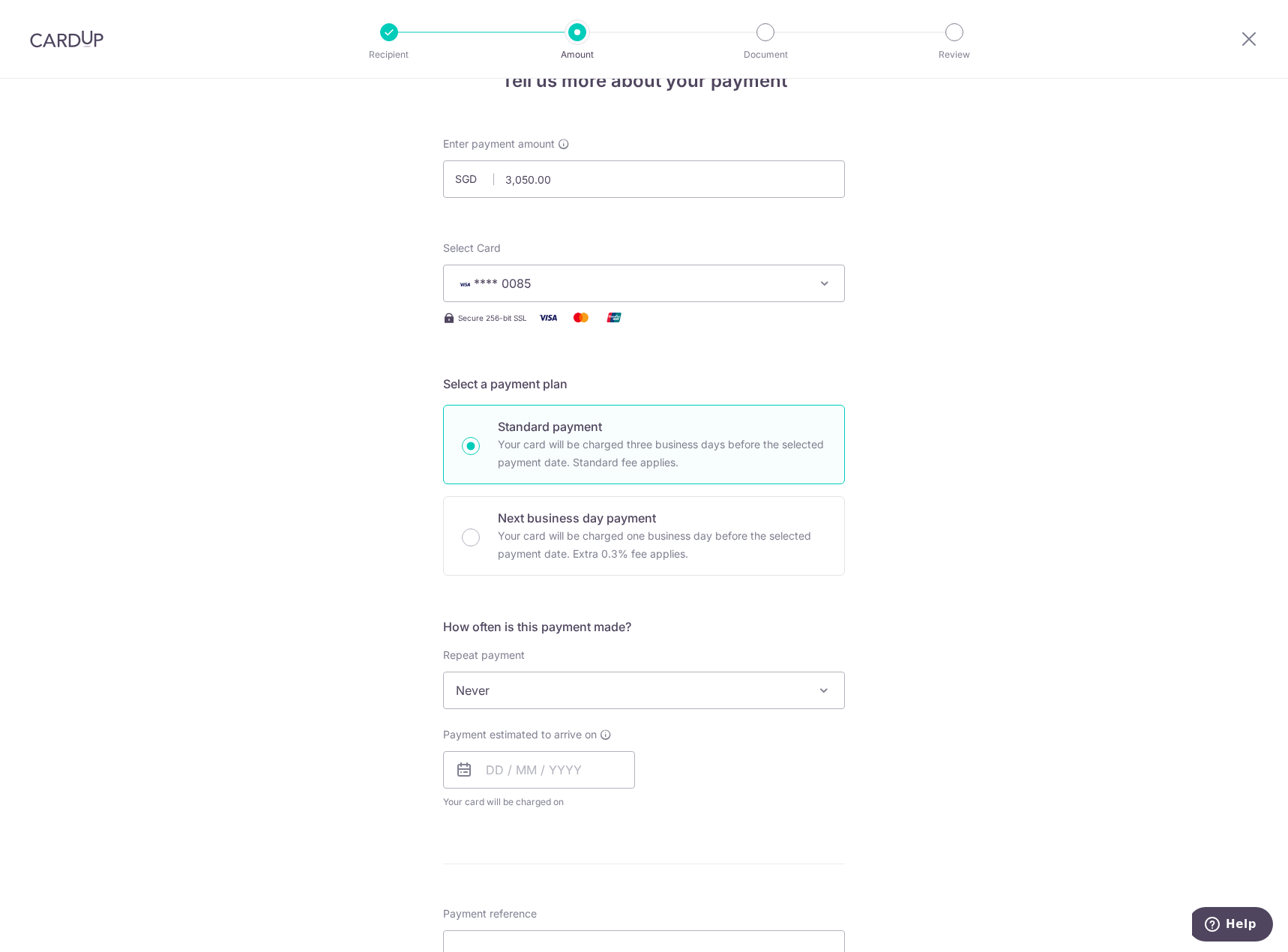
scroll to position [75, 0]
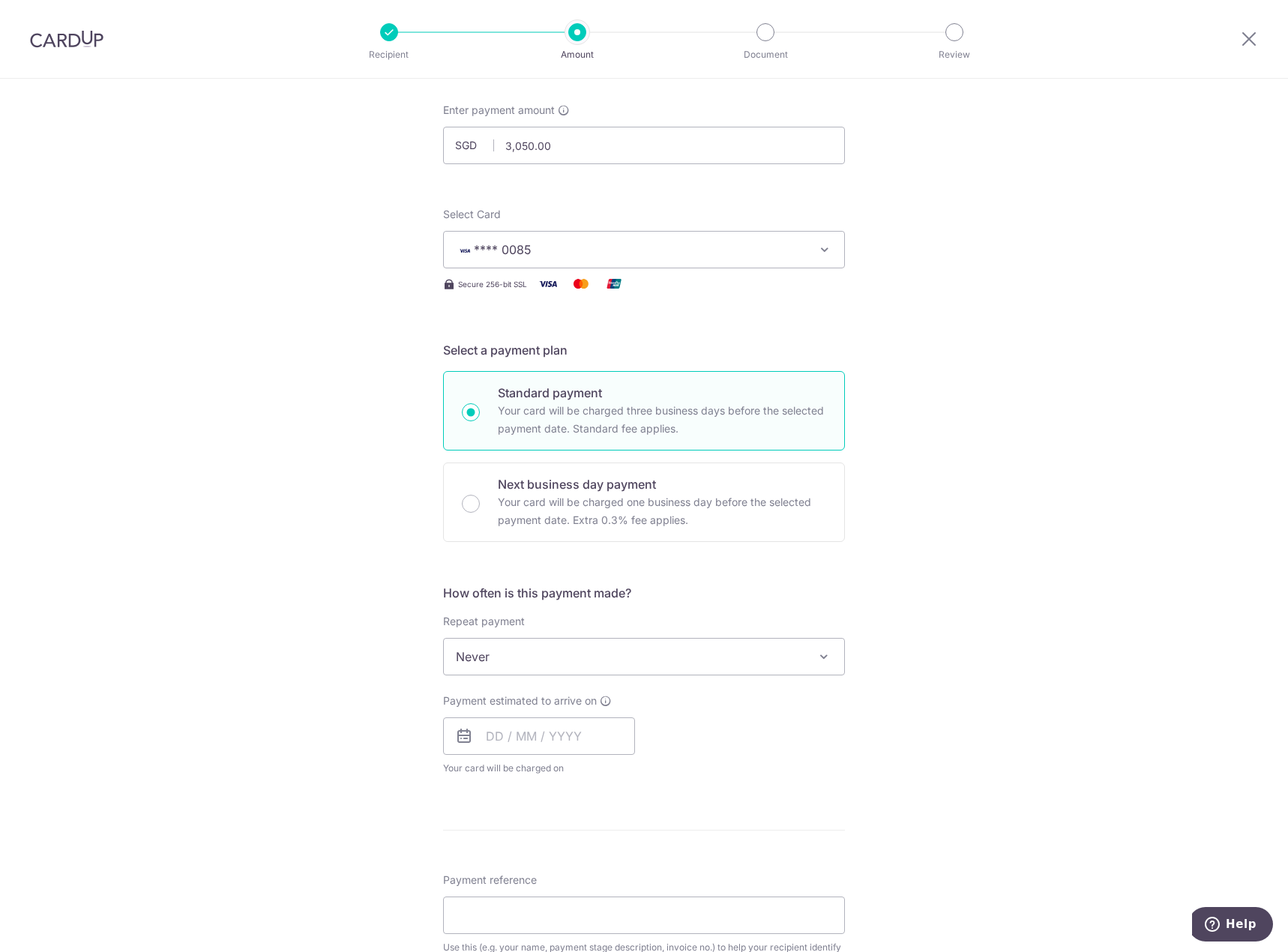
click at [702, 656] on span "Never" at bounding box center [644, 657] width 401 height 36
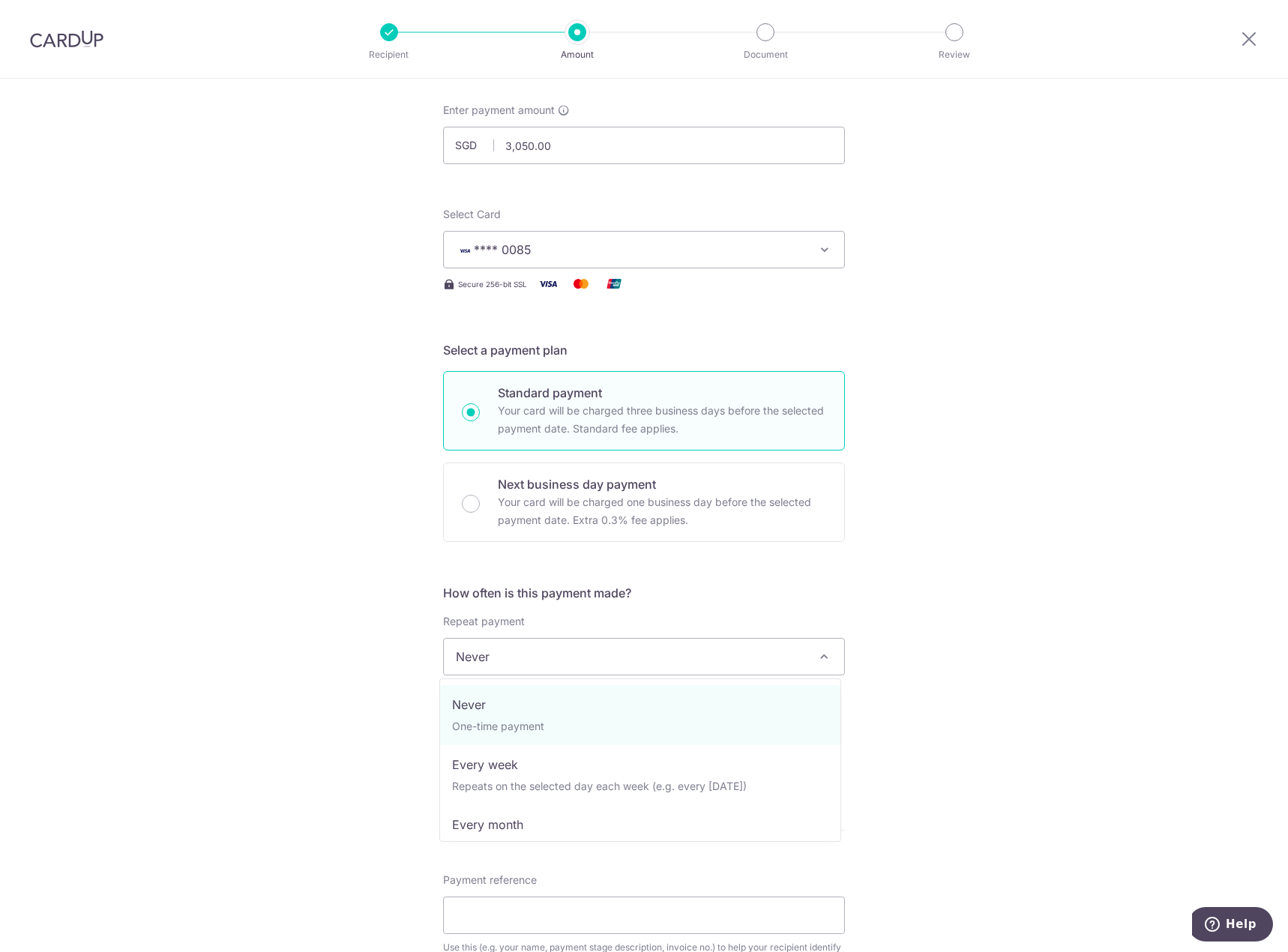
click at [702, 656] on span "Never" at bounding box center [644, 657] width 401 height 36
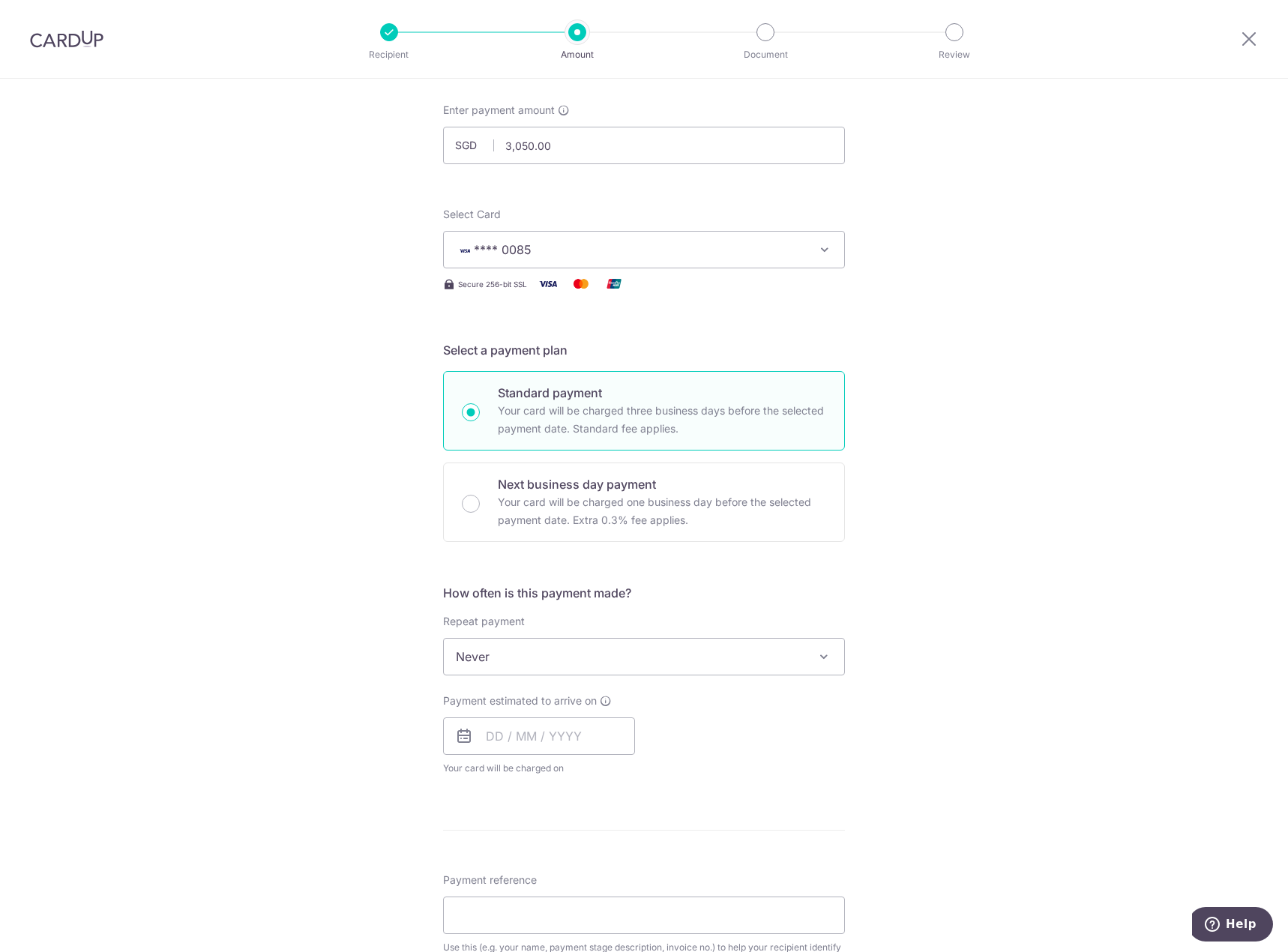
click at [527, 757] on div "Payment estimated to arrive on Your card will be charged on for the first payme…" at bounding box center [539, 735] width 192 height 82
click at [537, 742] on input "text" at bounding box center [539, 736] width 192 height 38
click at [591, 844] on link "4" at bounding box center [594, 842] width 24 height 24
type input "04/09/2025"
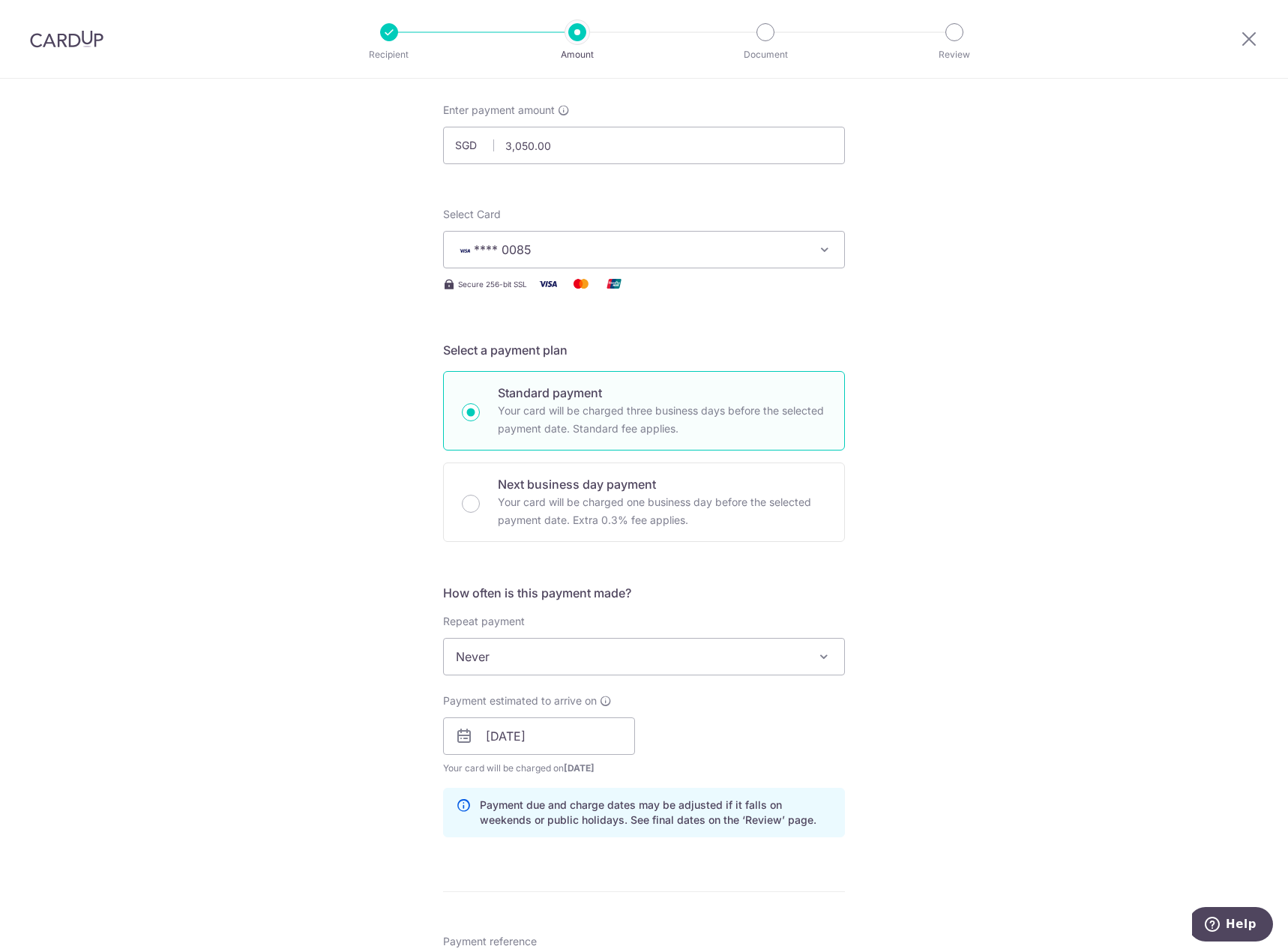
click at [971, 753] on div "Tell us more about your payment Enter payment amount SGD 3,050.00 3050.00 Selec…" at bounding box center [644, 763] width 1288 height 1518
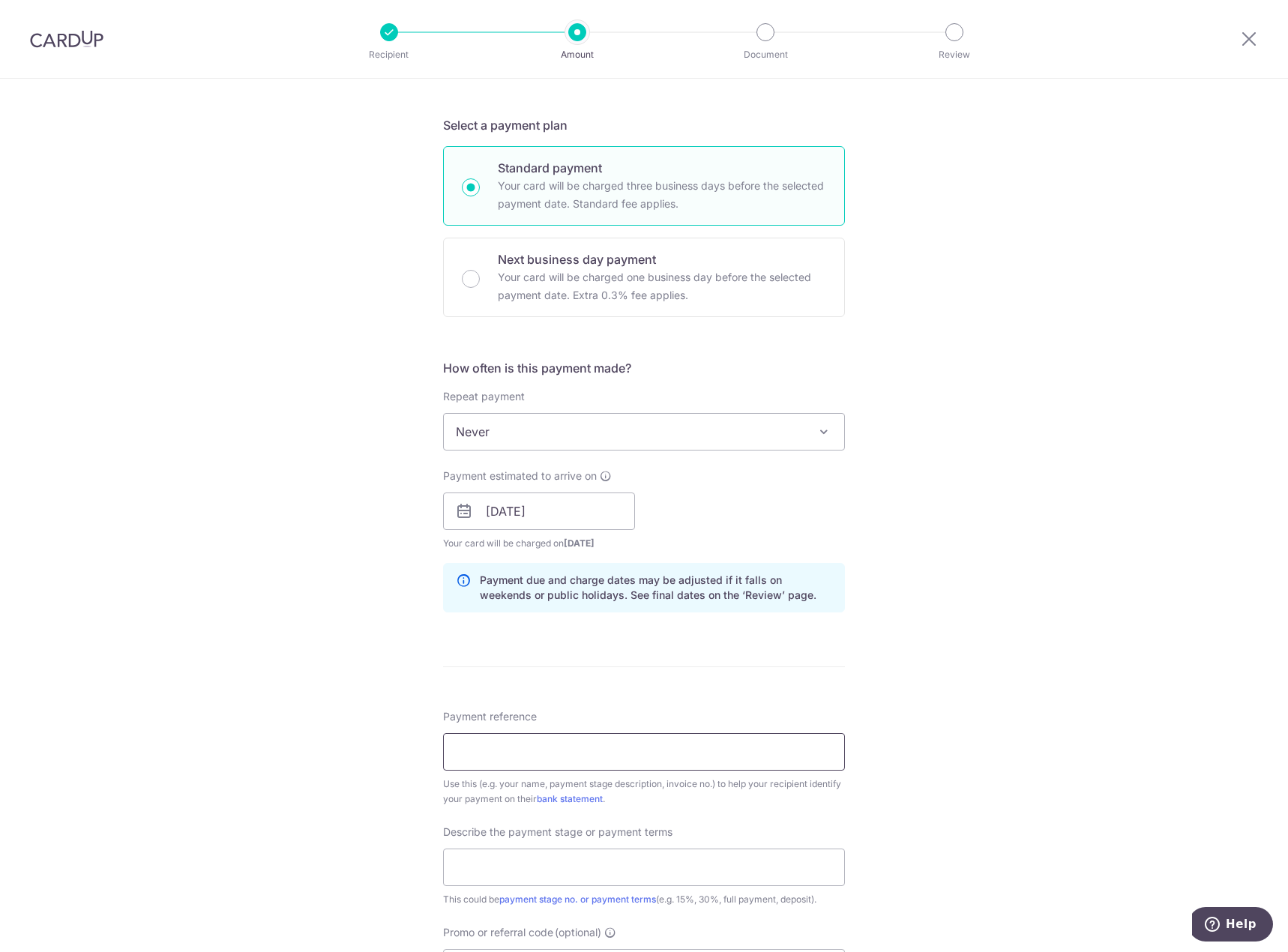
click at [751, 752] on input "Payment reference" at bounding box center [644, 752] width 402 height 38
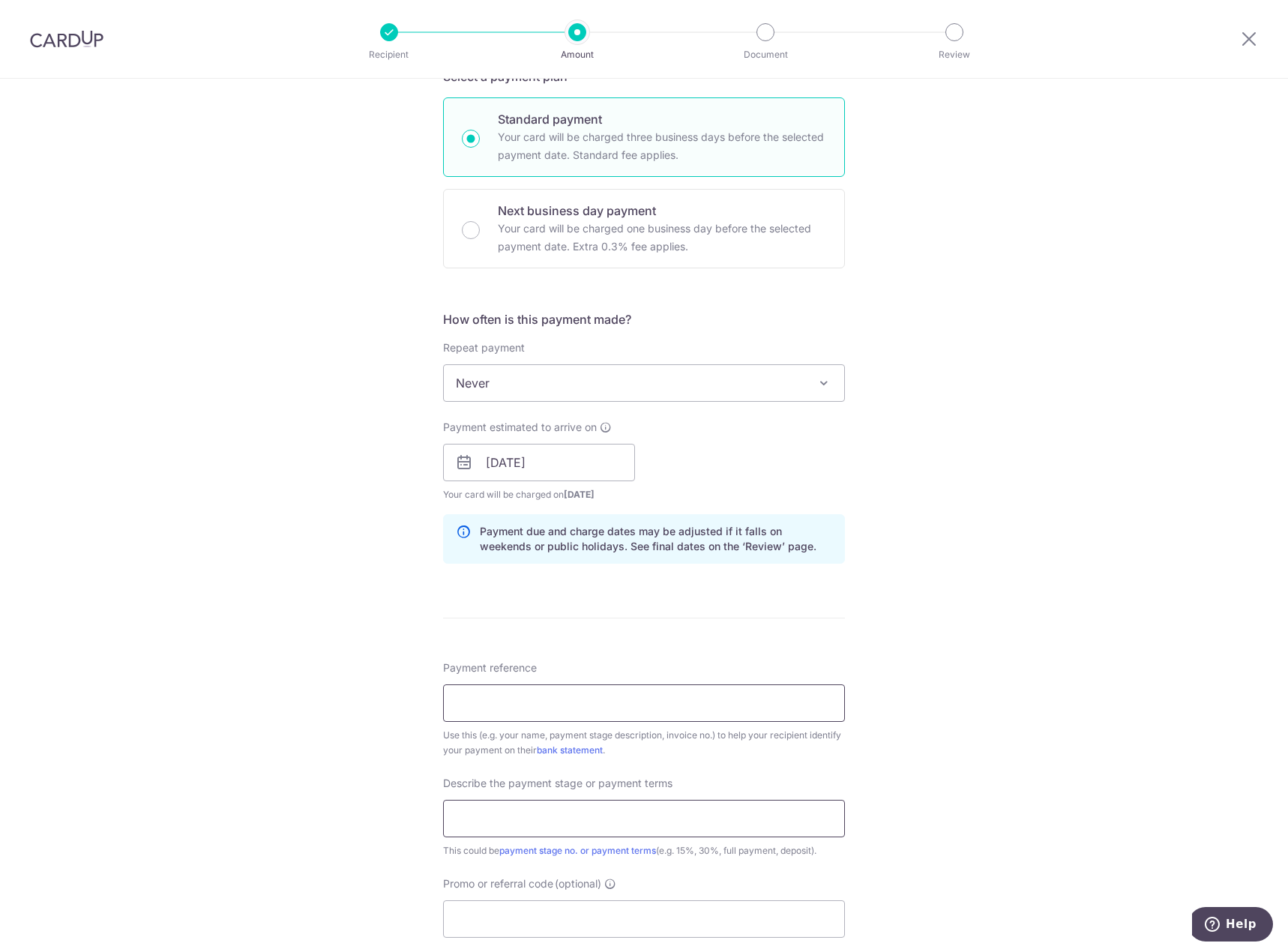
scroll to position [375, 0]
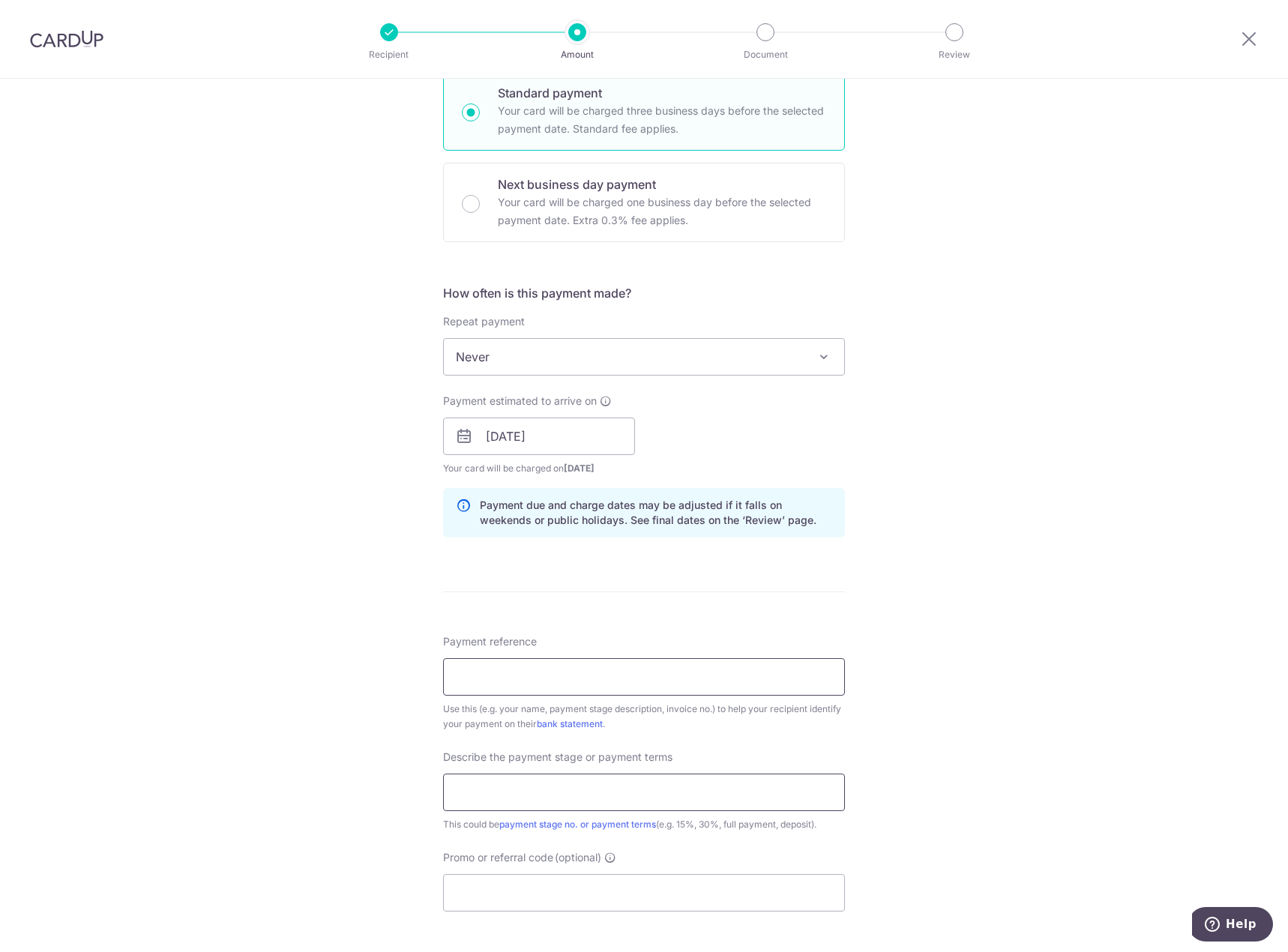
type input "R1 AL 120124 D"
click at [594, 799] on input "text" at bounding box center [644, 792] width 402 height 38
type input "5%"
drag, startPoint x: 1231, startPoint y: 673, endPoint x: 1219, endPoint y: 674, distance: 12.0
click at [1222, 673] on div "Tell us more about your payment Enter payment amount SGD 3,050.00 3050.00 Selec…" at bounding box center [644, 463] width 1288 height 1518
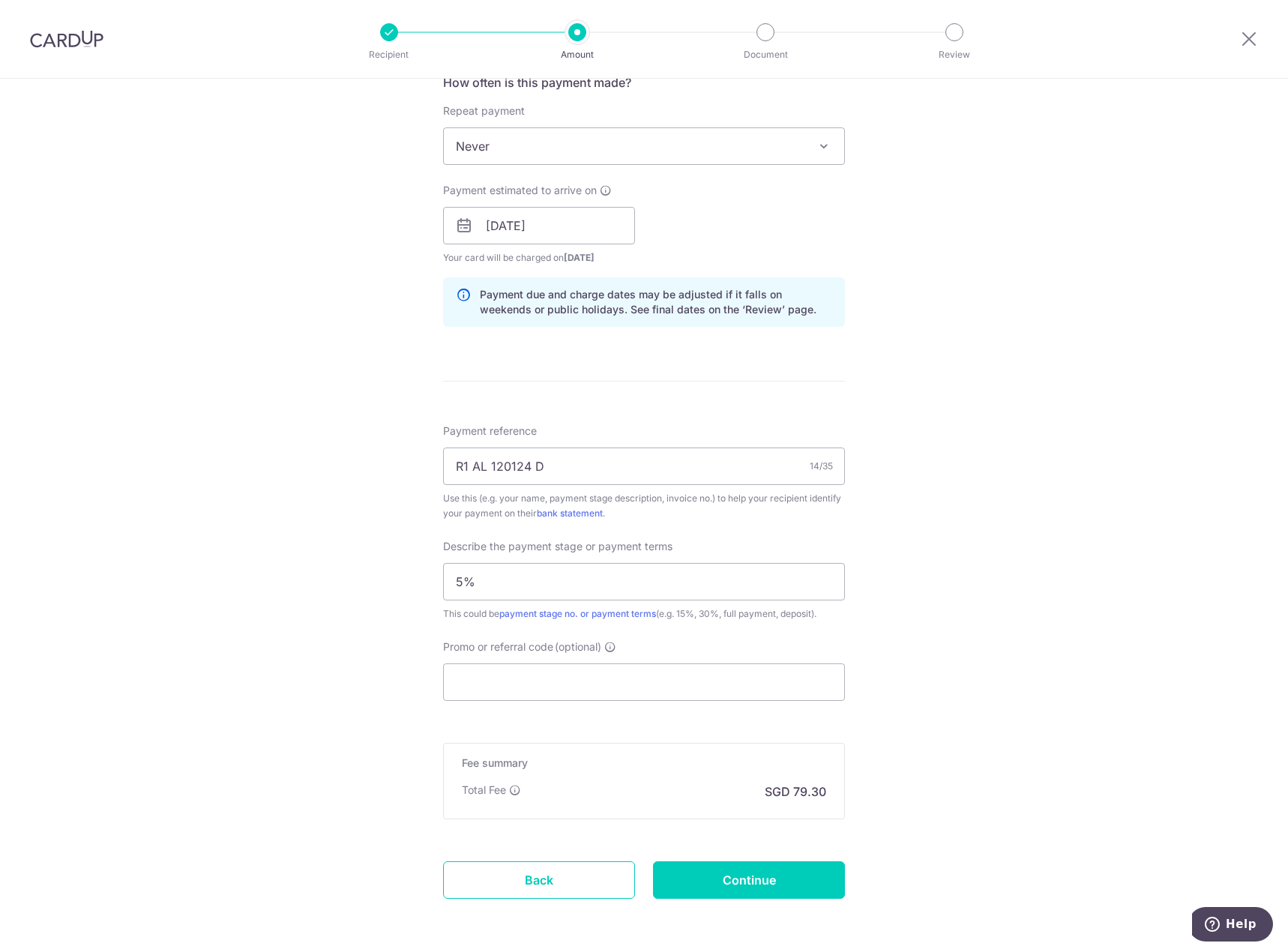
scroll to position [600, 0]
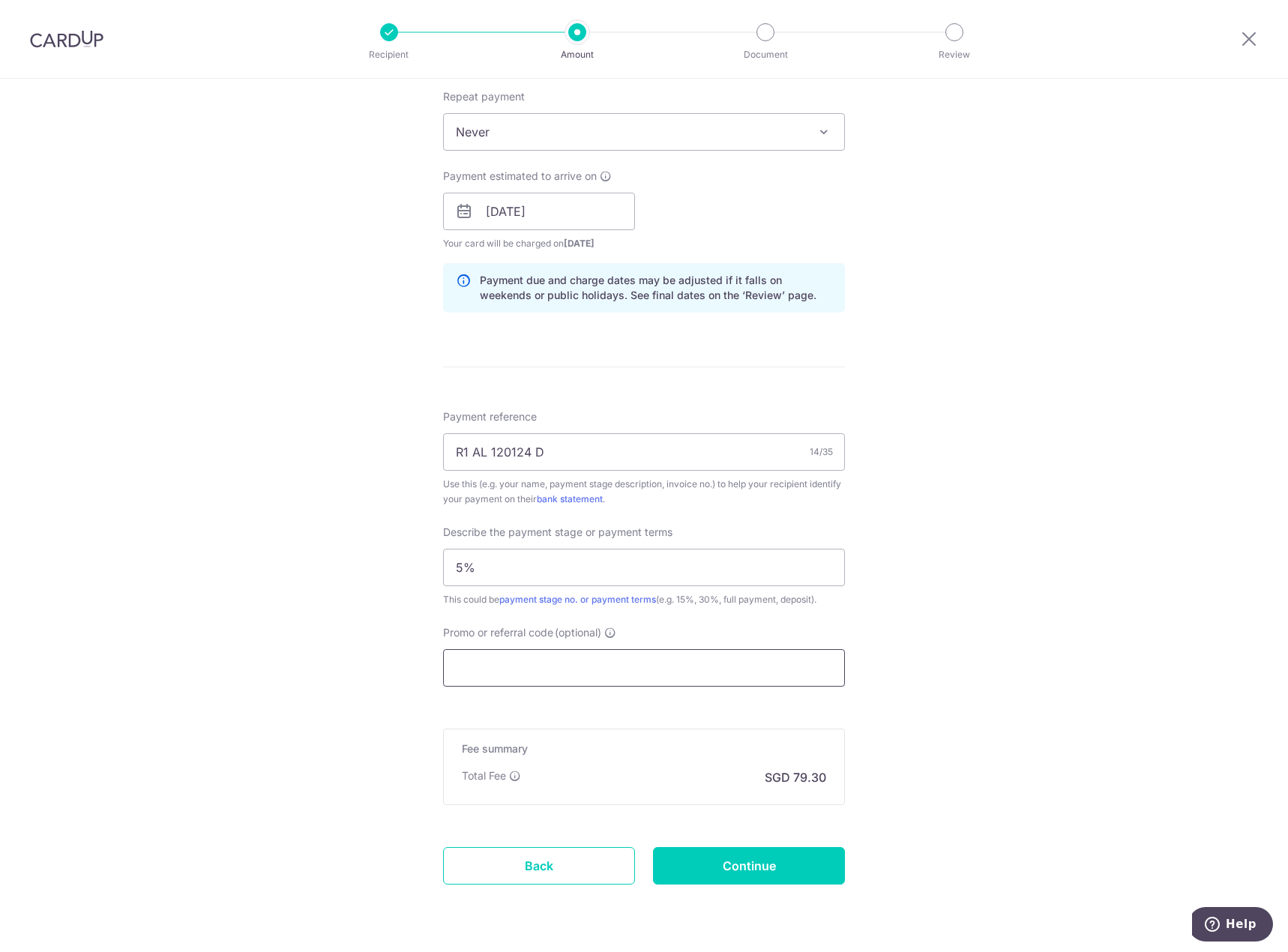
click at [699, 663] on input "Promo or referral code (optional)" at bounding box center [644, 668] width 402 height 38
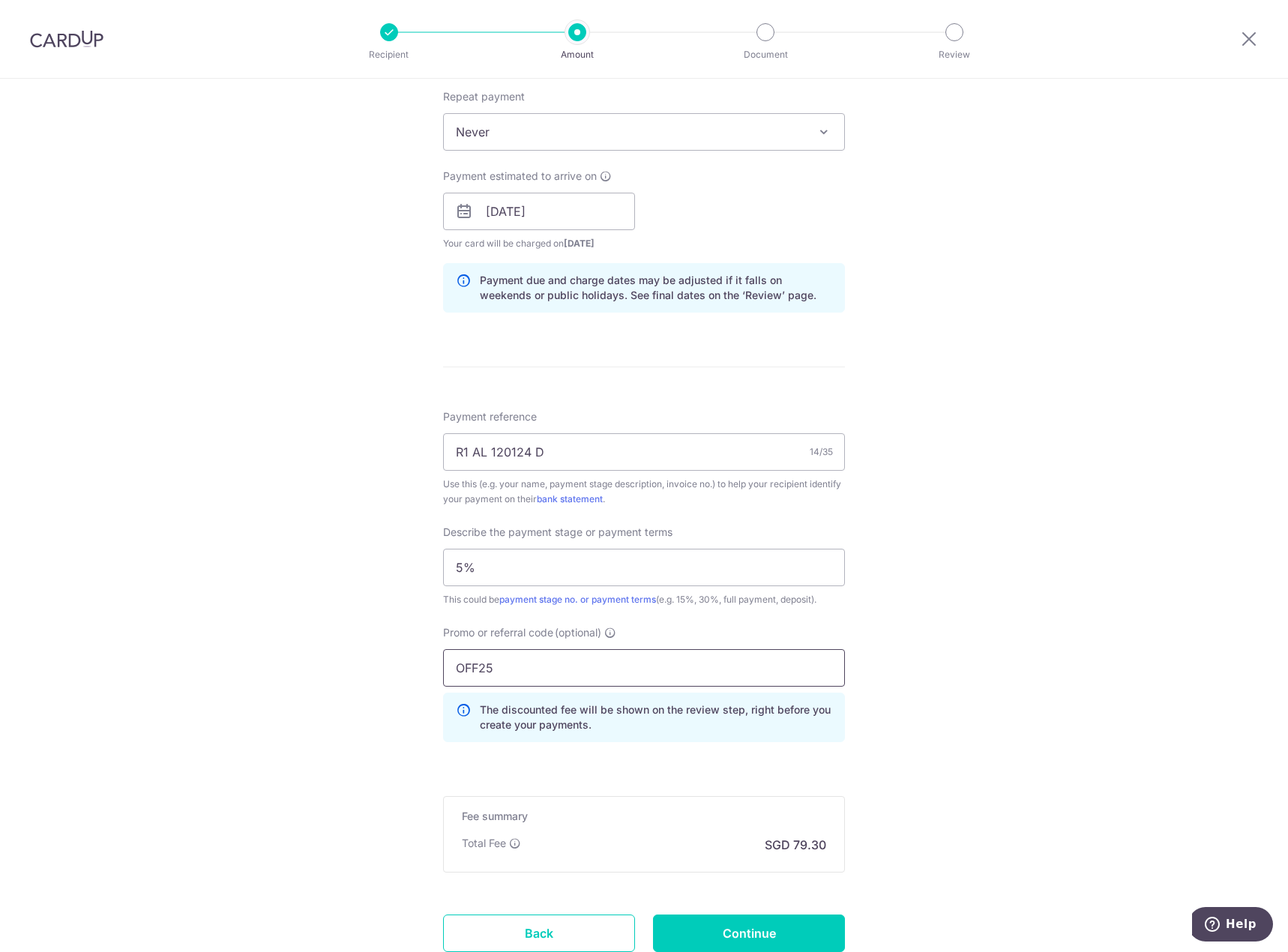
type input "OFF25"
click at [1005, 677] on div "Tell us more about your payment Enter payment amount SGD 3,050.00 3050.00 Selec…" at bounding box center [644, 272] width 1288 height 1586
click at [807, 932] on input "Continue" at bounding box center [749, 934] width 192 height 38
type input "Create Schedule"
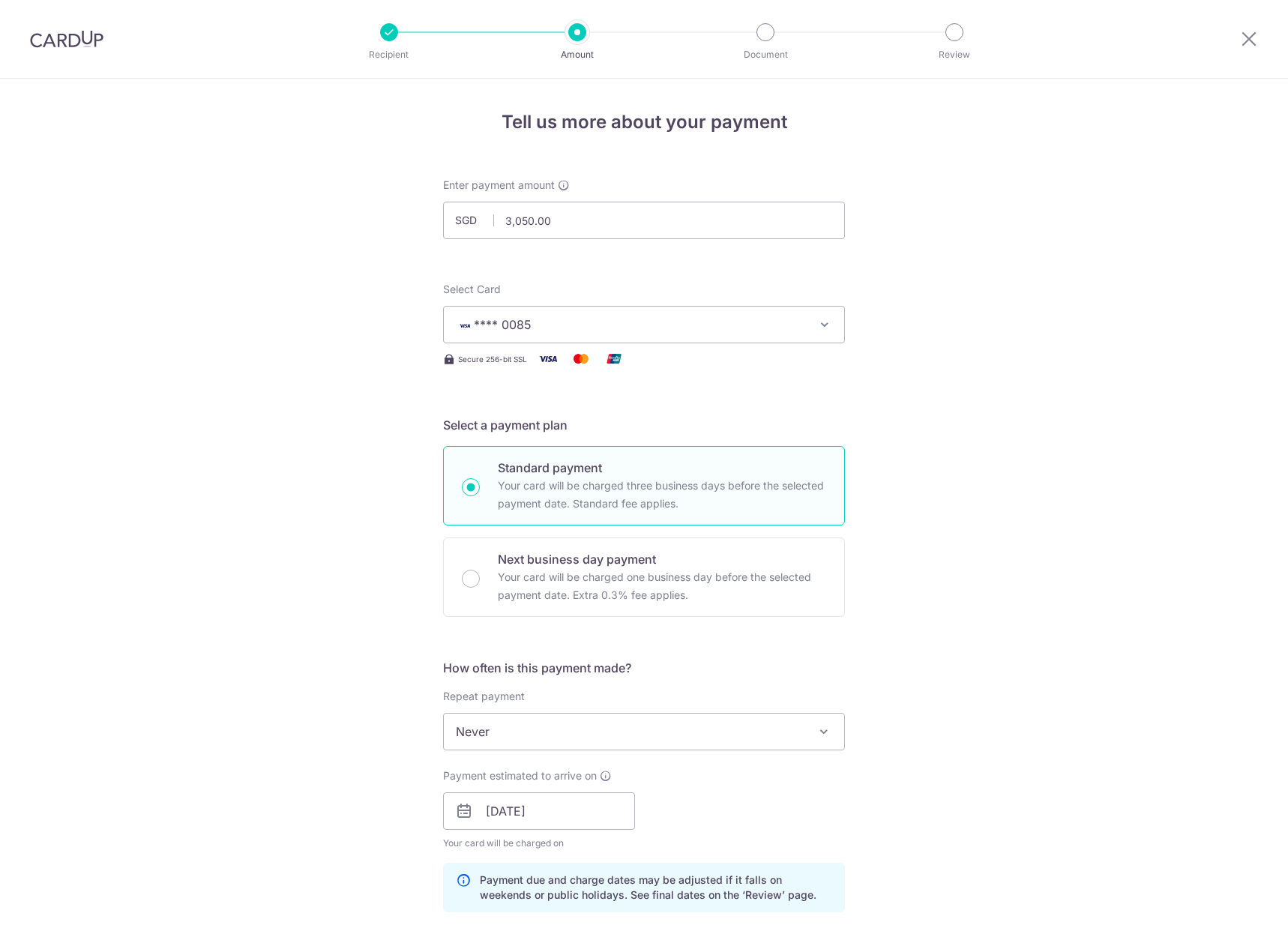
scroll to position [734, 0]
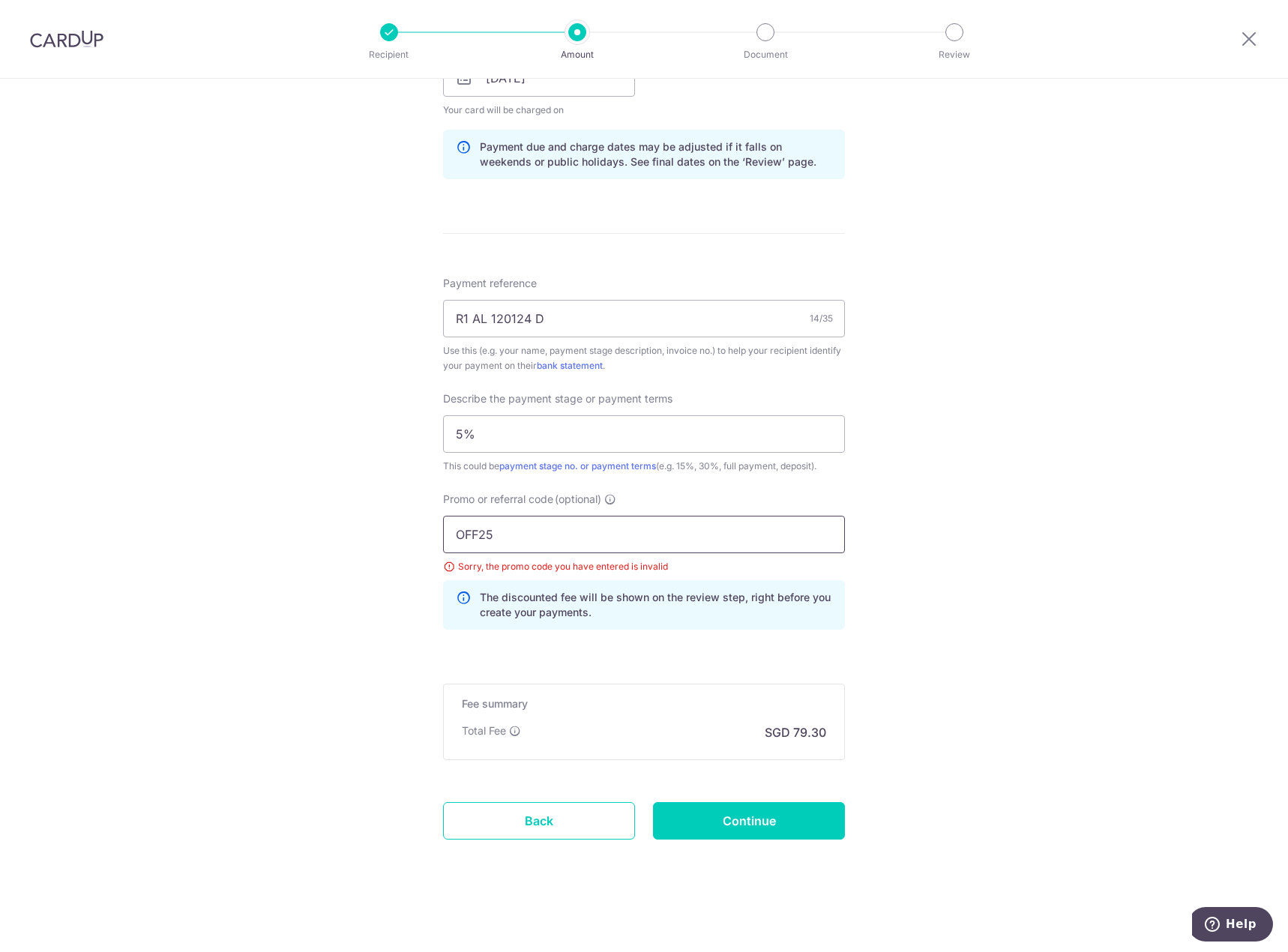
click at [476, 539] on input "OFF25" at bounding box center [644, 534] width 402 height 38
type input "OFF225"
click at [1028, 558] on div "Tell us more about your payment Enter payment amount SGD 3,050.00 3050.00 Selec…" at bounding box center [644, 148] width 1288 height 1607
click at [786, 826] on input "Continue" at bounding box center [749, 821] width 192 height 38
type input "Update Schedule"
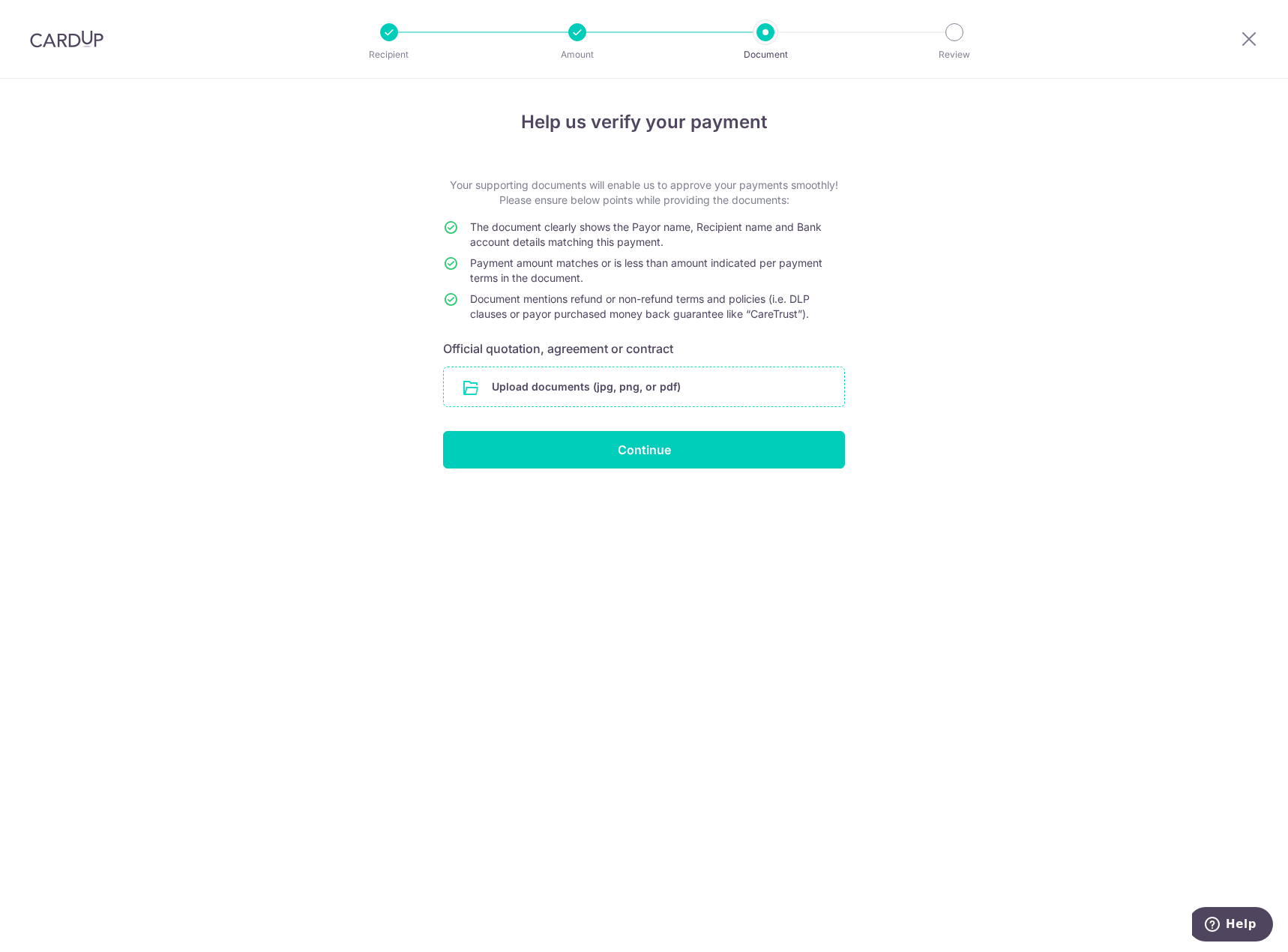
click at [680, 381] on input "file" at bounding box center [644, 387] width 401 height 39
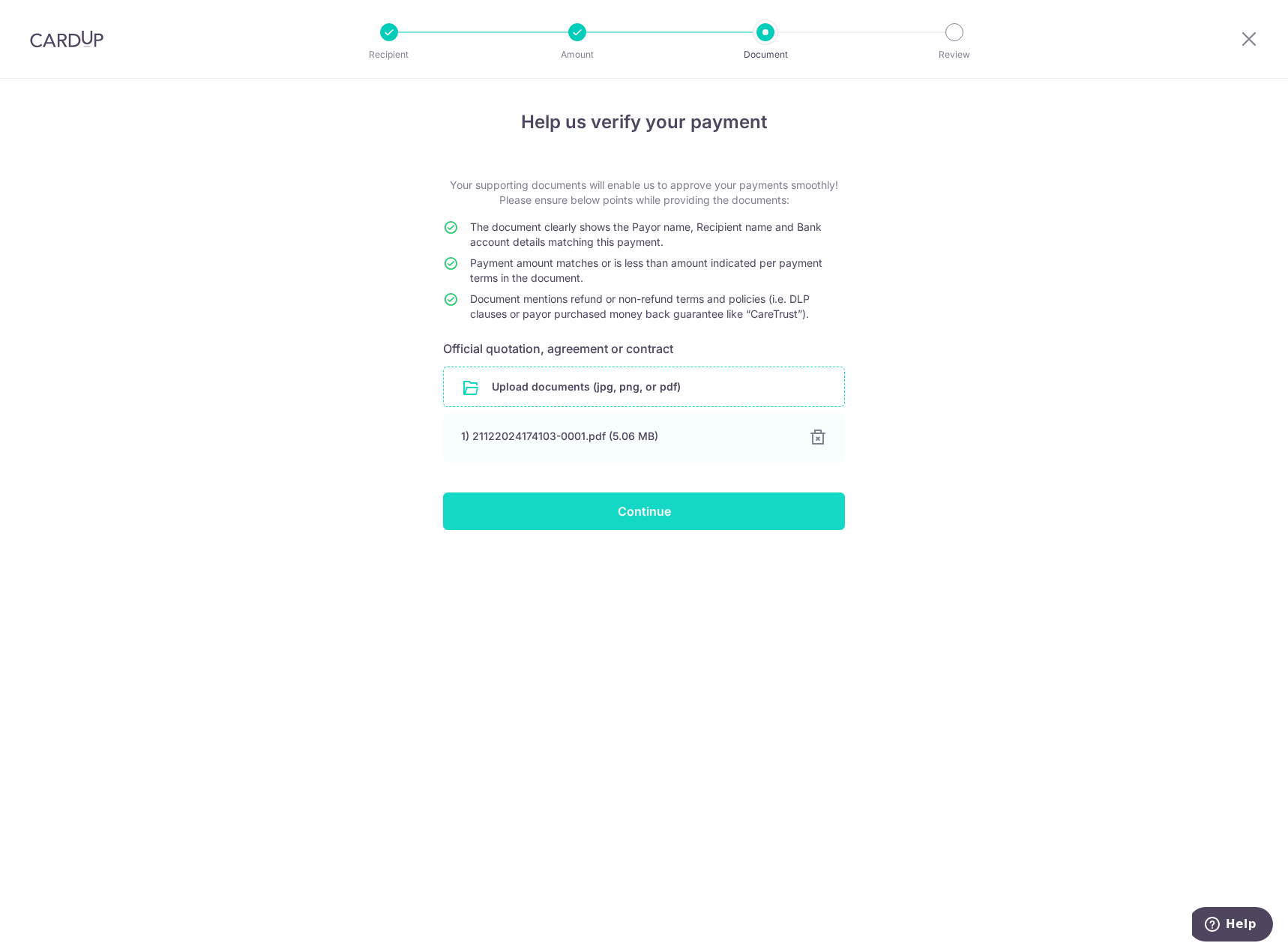
click at [807, 518] on input "Continue" at bounding box center [644, 511] width 402 height 38
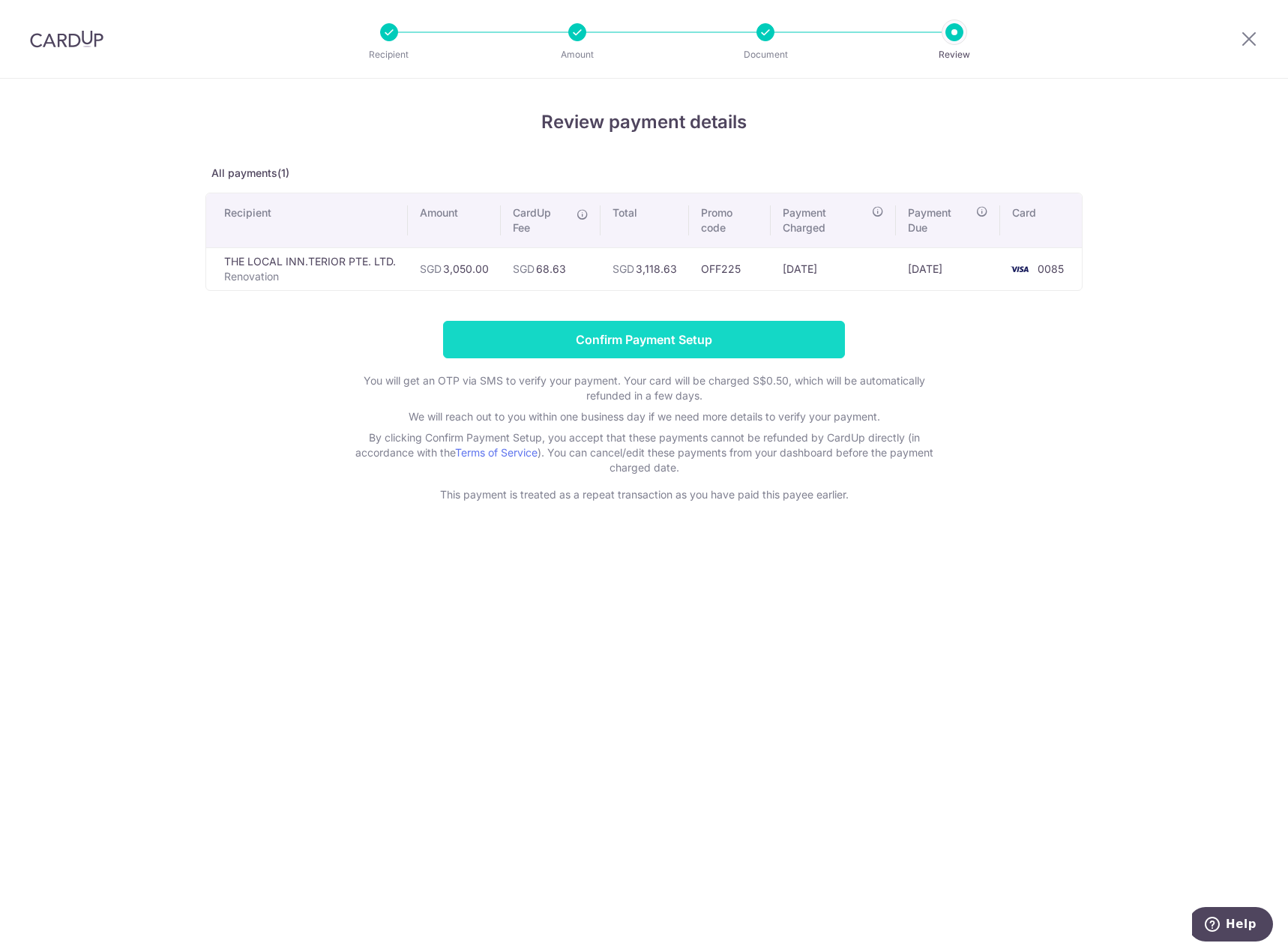
click at [743, 345] on input "Confirm Payment Setup" at bounding box center [644, 339] width 402 height 38
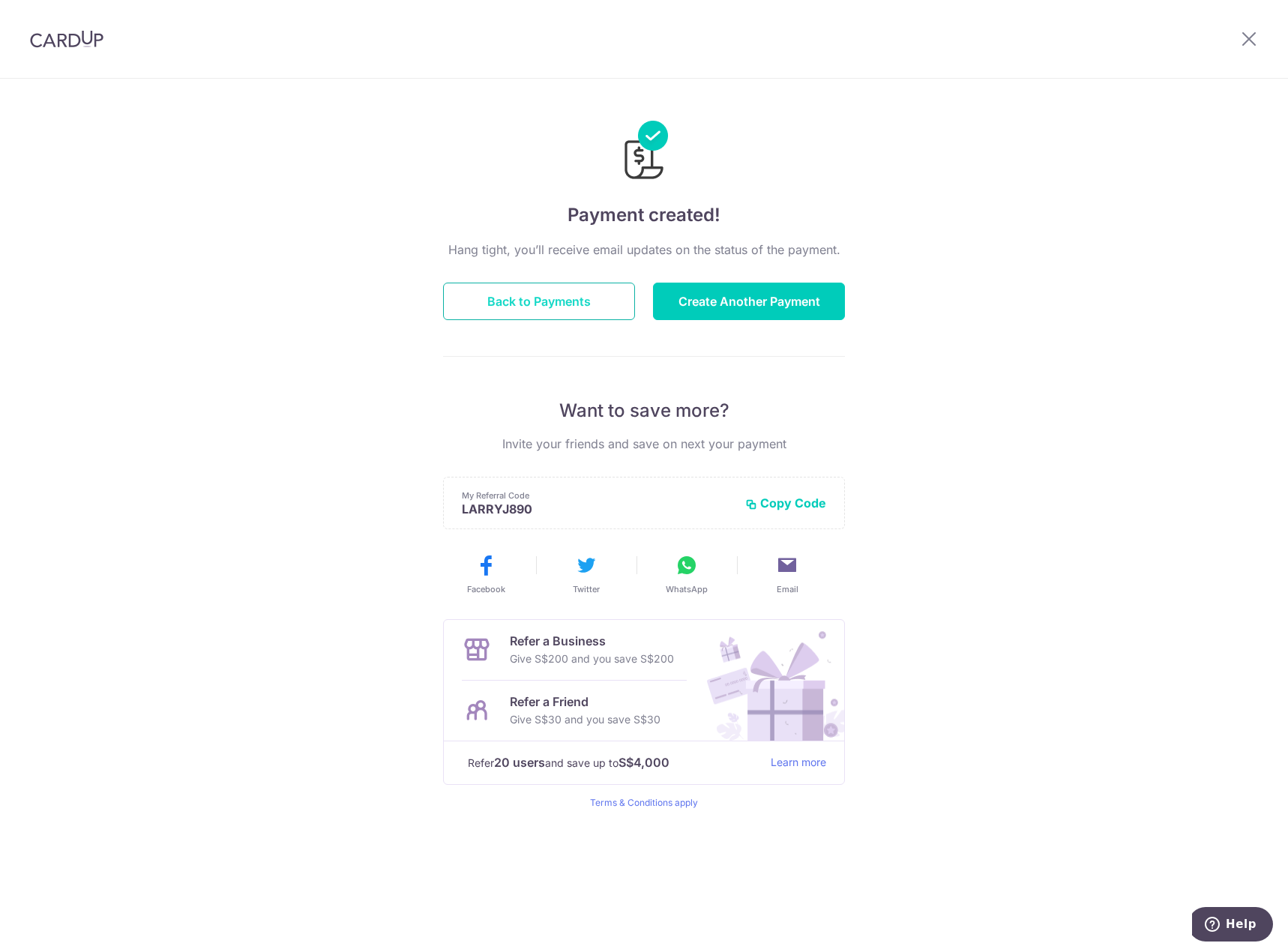
click at [542, 300] on button "Back to Payments" at bounding box center [539, 301] width 192 height 38
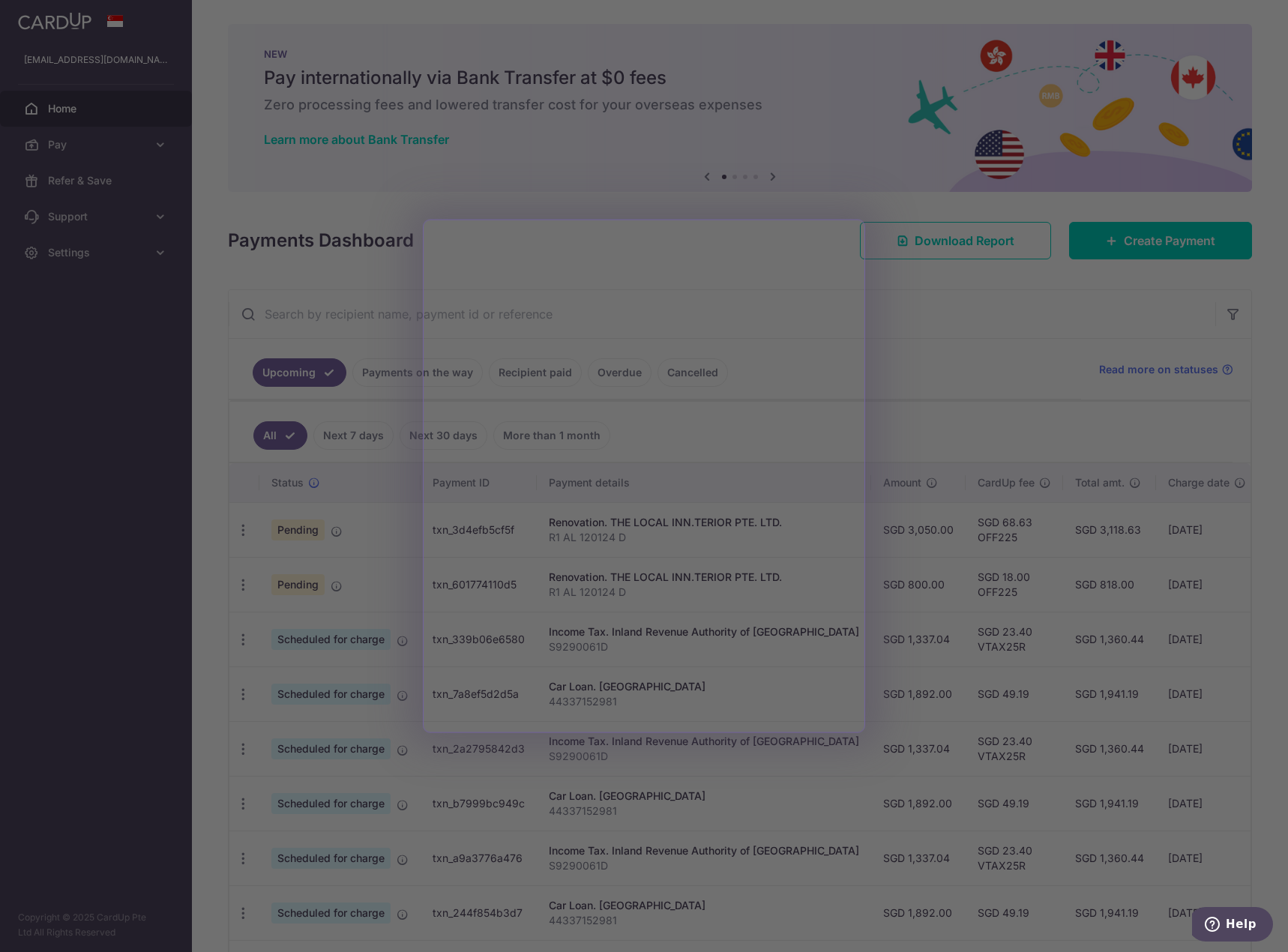
click at [982, 355] on div at bounding box center [651, 480] width 1301 height 962
